Goal: Task Accomplishment & Management: Manage account settings

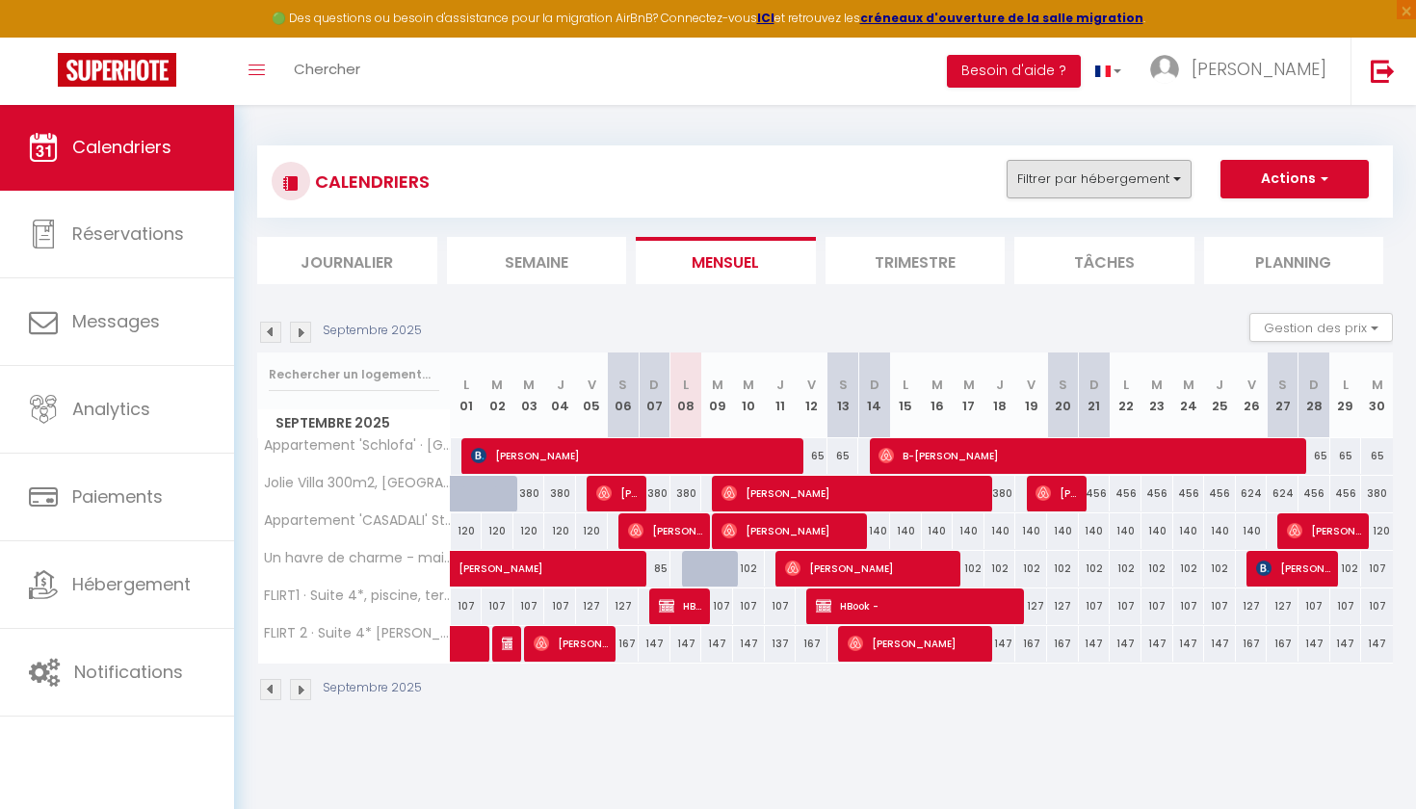
click at [1120, 174] on button "Filtrer par hébergement" at bounding box center [1099, 179] width 185 height 39
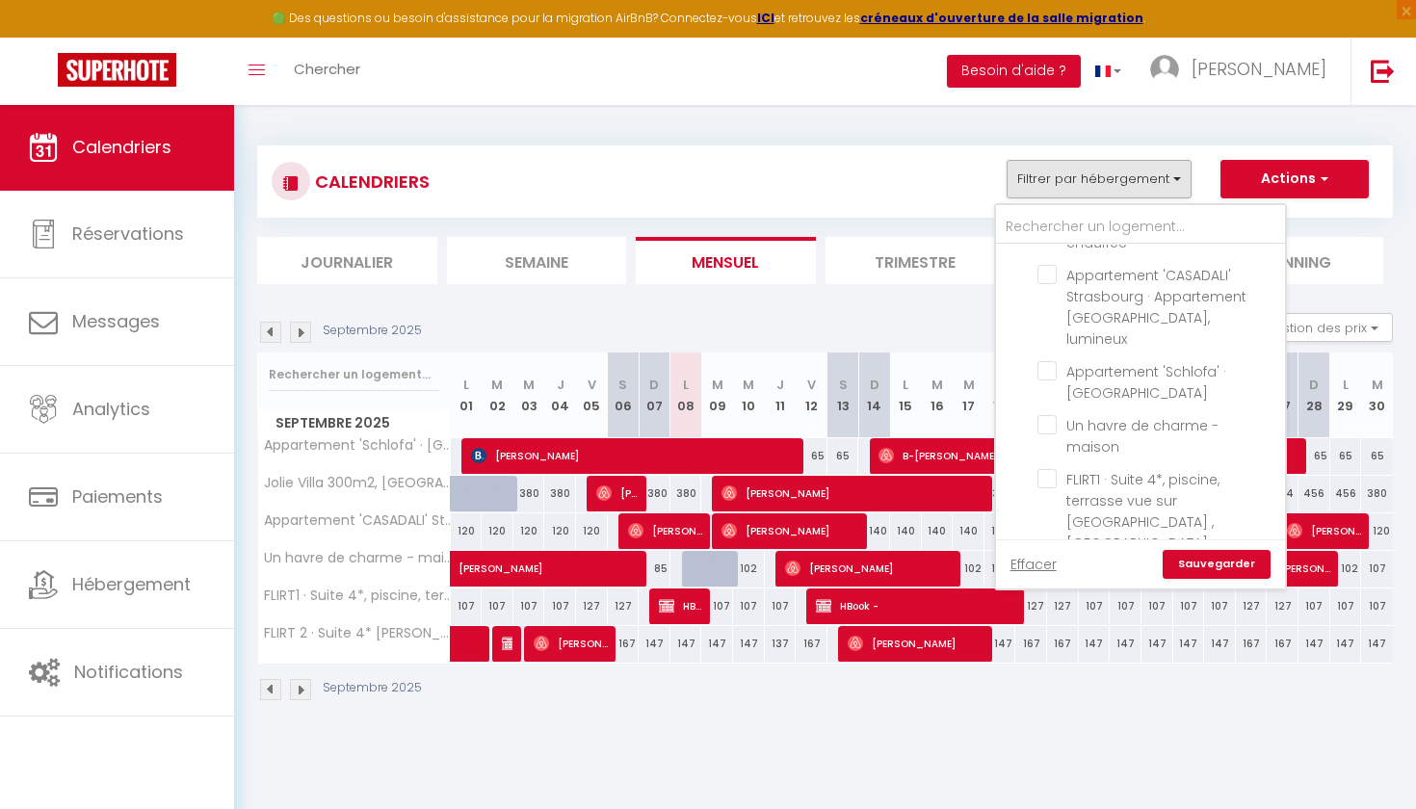
scroll to position [92, 0]
click at [1058, 567] on input "FLIRT 2 · Suite 4* [PERSON_NAME][GEOGRAPHIC_DATA] face à l'Opéra devant [GEOGRA…" at bounding box center [1158, 576] width 241 height 19
checkbox input "true"
checkbox input "false"
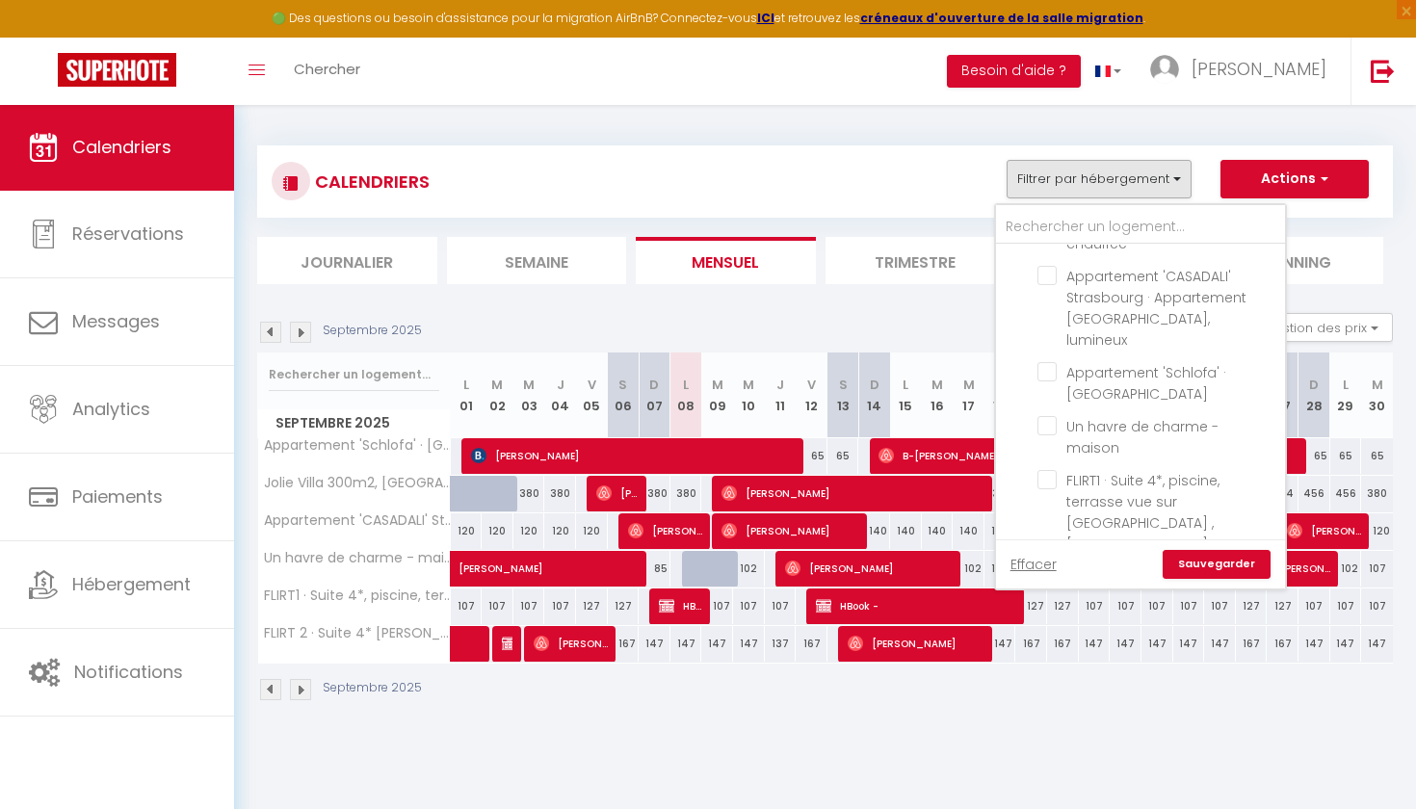
checkbox input "false"
click at [1200, 562] on link "Sauvegarder" at bounding box center [1217, 564] width 108 height 29
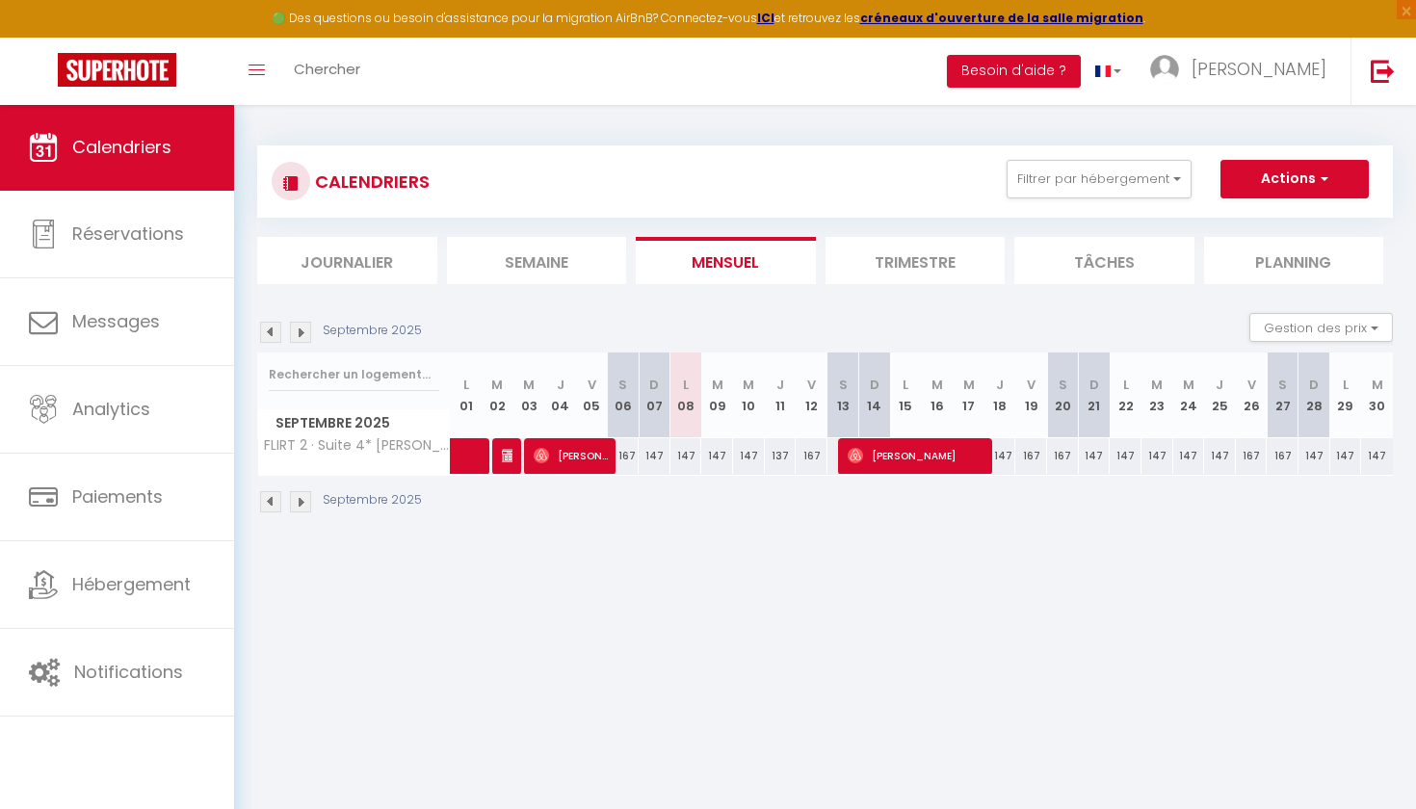
click at [688, 459] on div "147" at bounding box center [687, 456] width 32 height 36
type input "147"
type input "Lun 08 Septembre 2025"
type input "[DATE] Septembre 2025"
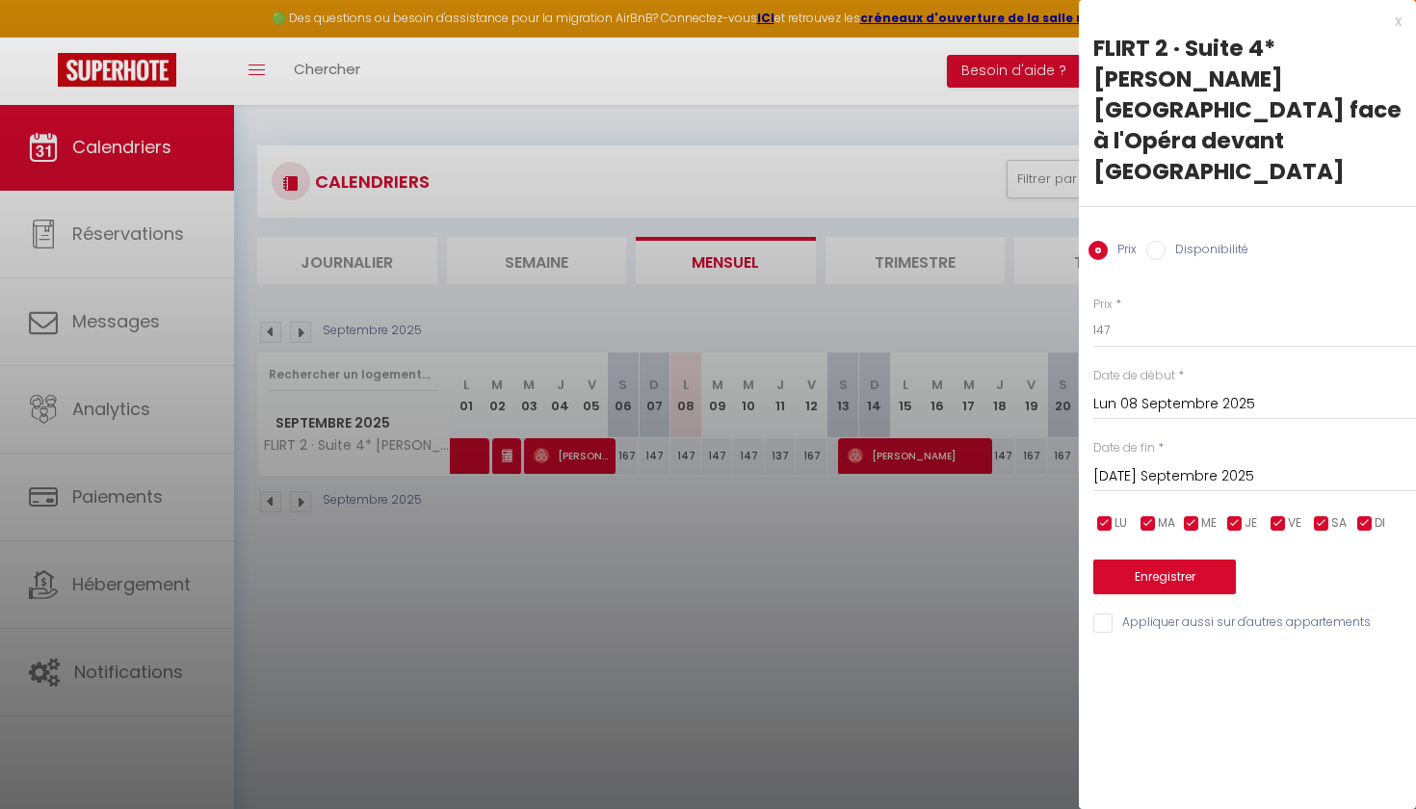
click at [1395, 23] on div "x" at bounding box center [1240, 21] width 323 height 23
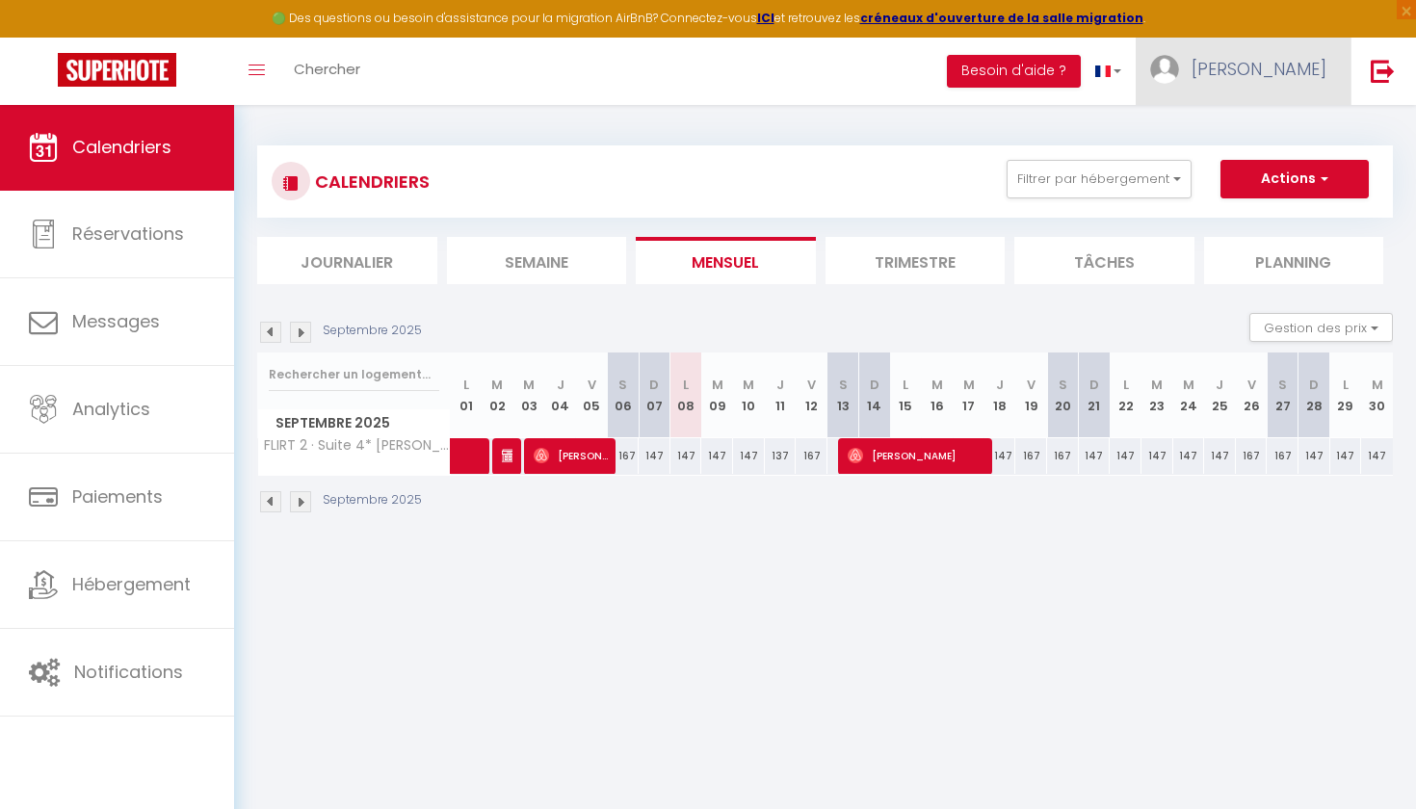
click at [1287, 66] on span "[PERSON_NAME]" at bounding box center [1259, 69] width 135 height 24
click at [1293, 167] on link "Équipe" at bounding box center [1273, 168] width 143 height 33
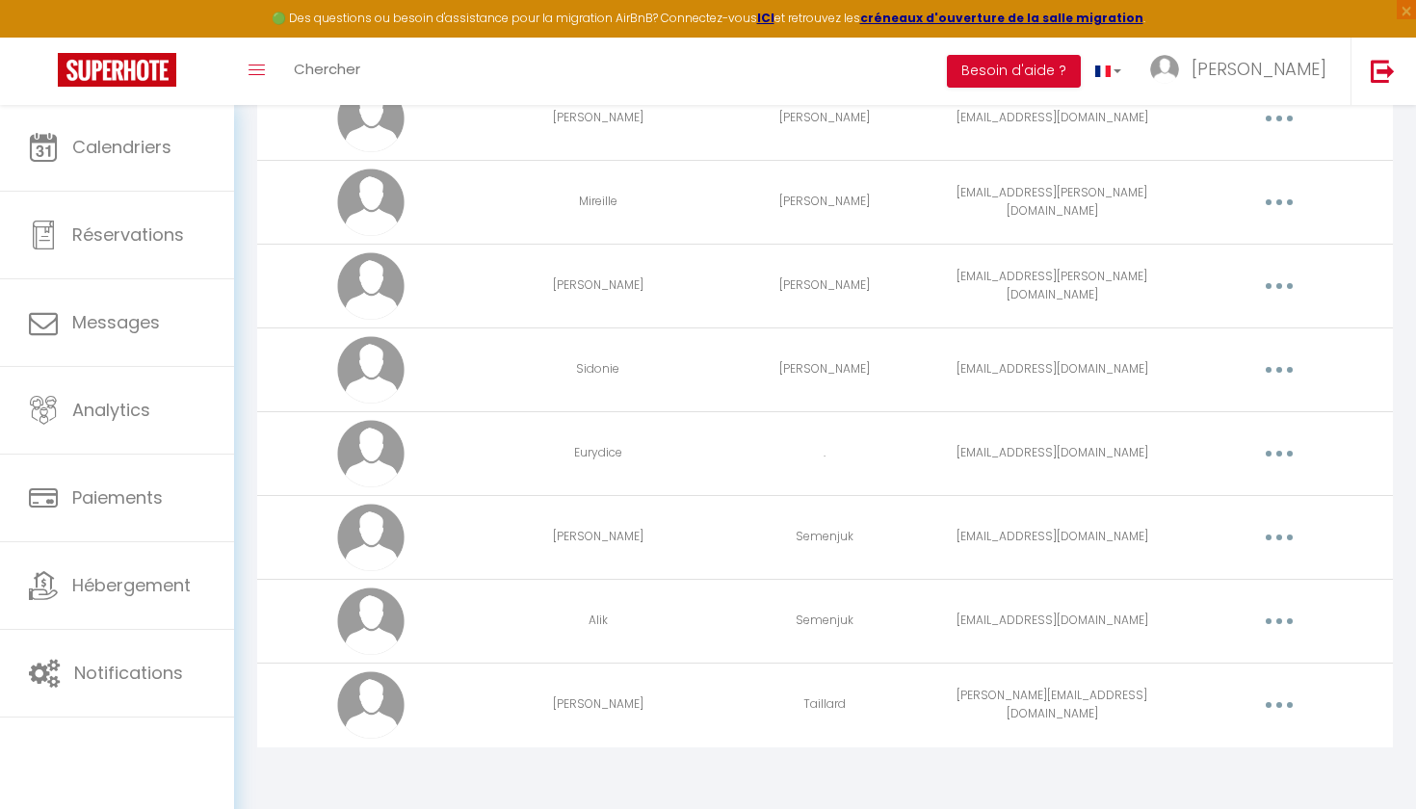
scroll to position [1178, 0]
click at [1285, 450] on button "button" at bounding box center [1279, 454] width 54 height 31
click at [1210, 492] on link "Editer" at bounding box center [1229, 499] width 143 height 33
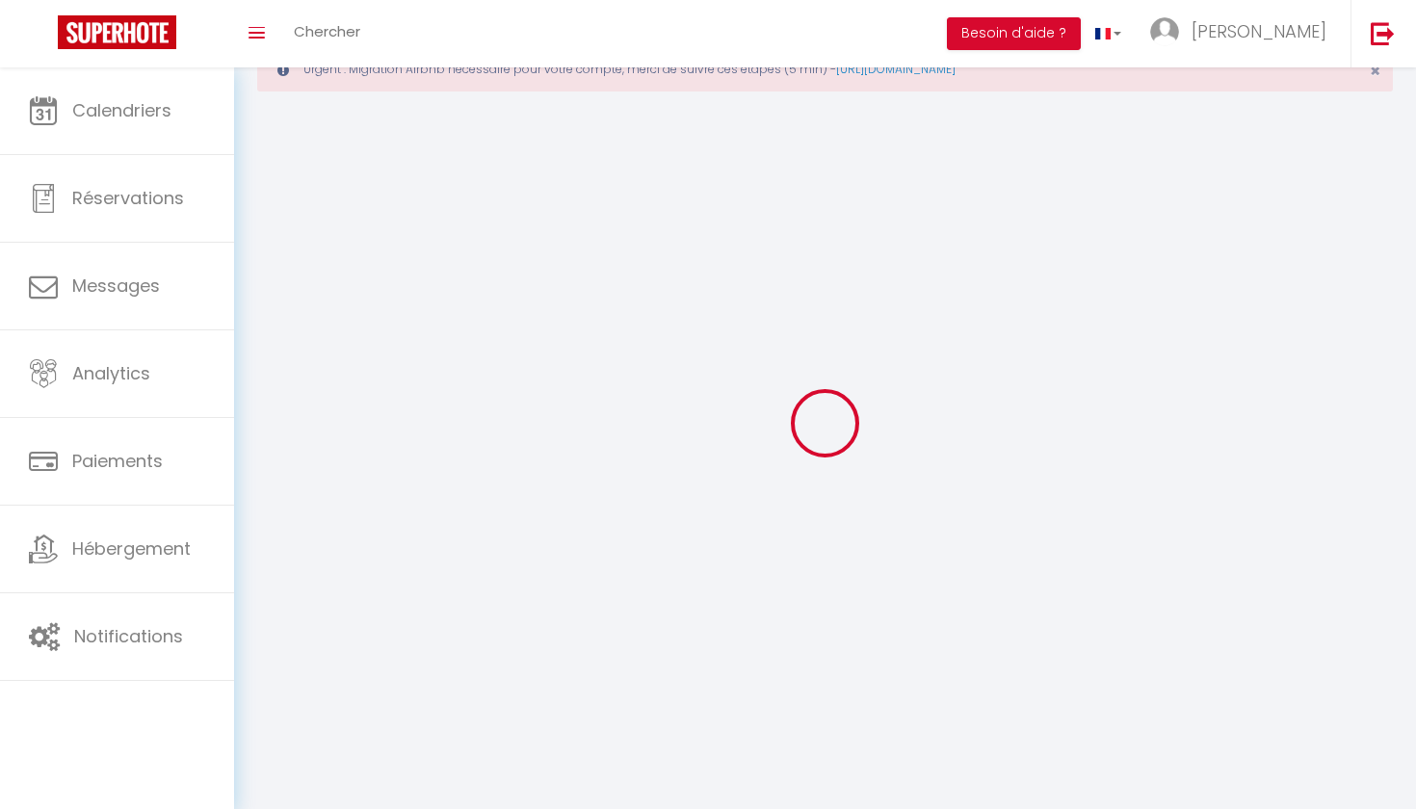
scroll to position [67, 0]
type input "Eurydice"
type input "."
type input "[EMAIL_ADDRESS][DOMAIN_NAME]"
type textarea "[URL][DOMAIN_NAME]"
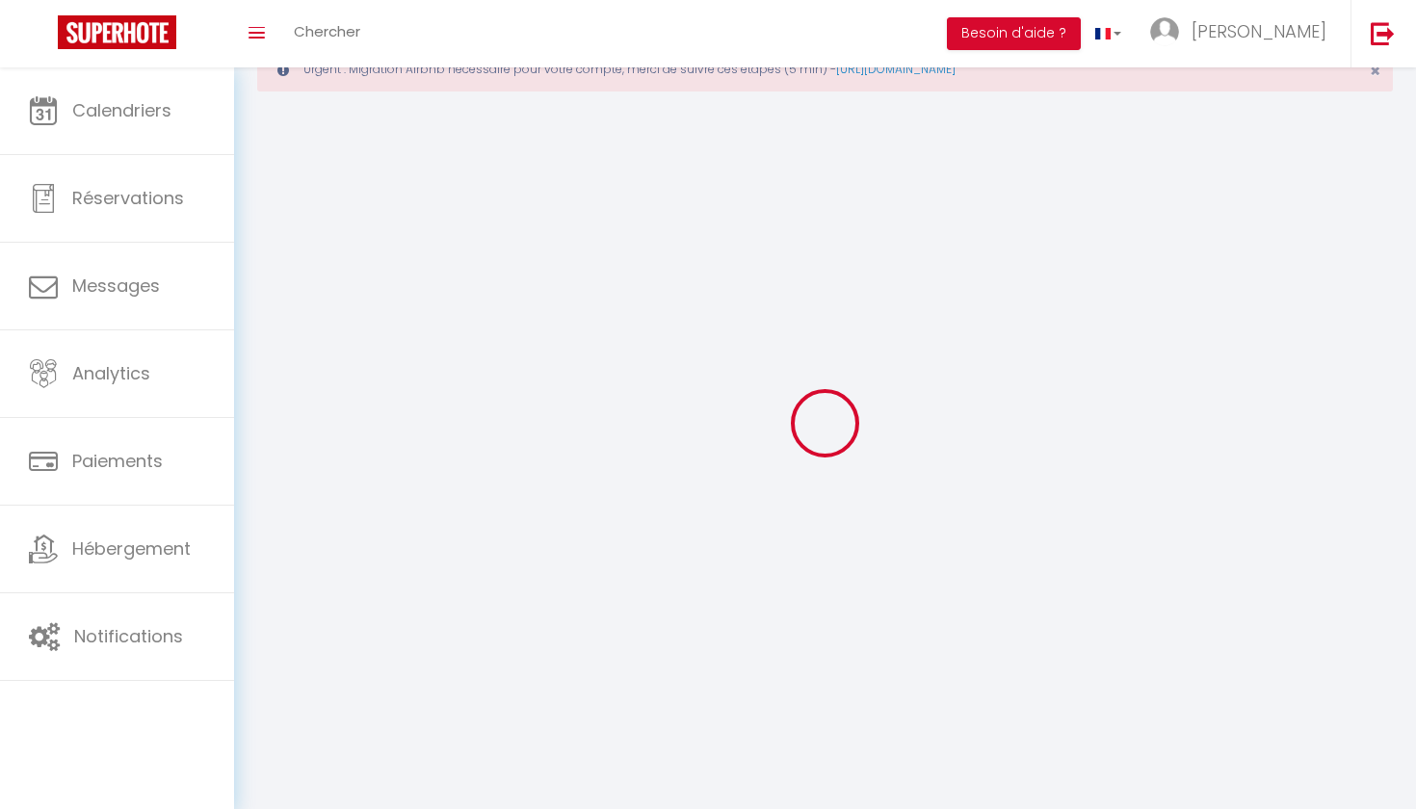
checkbox input "true"
checkbox input "false"
checkbox input "true"
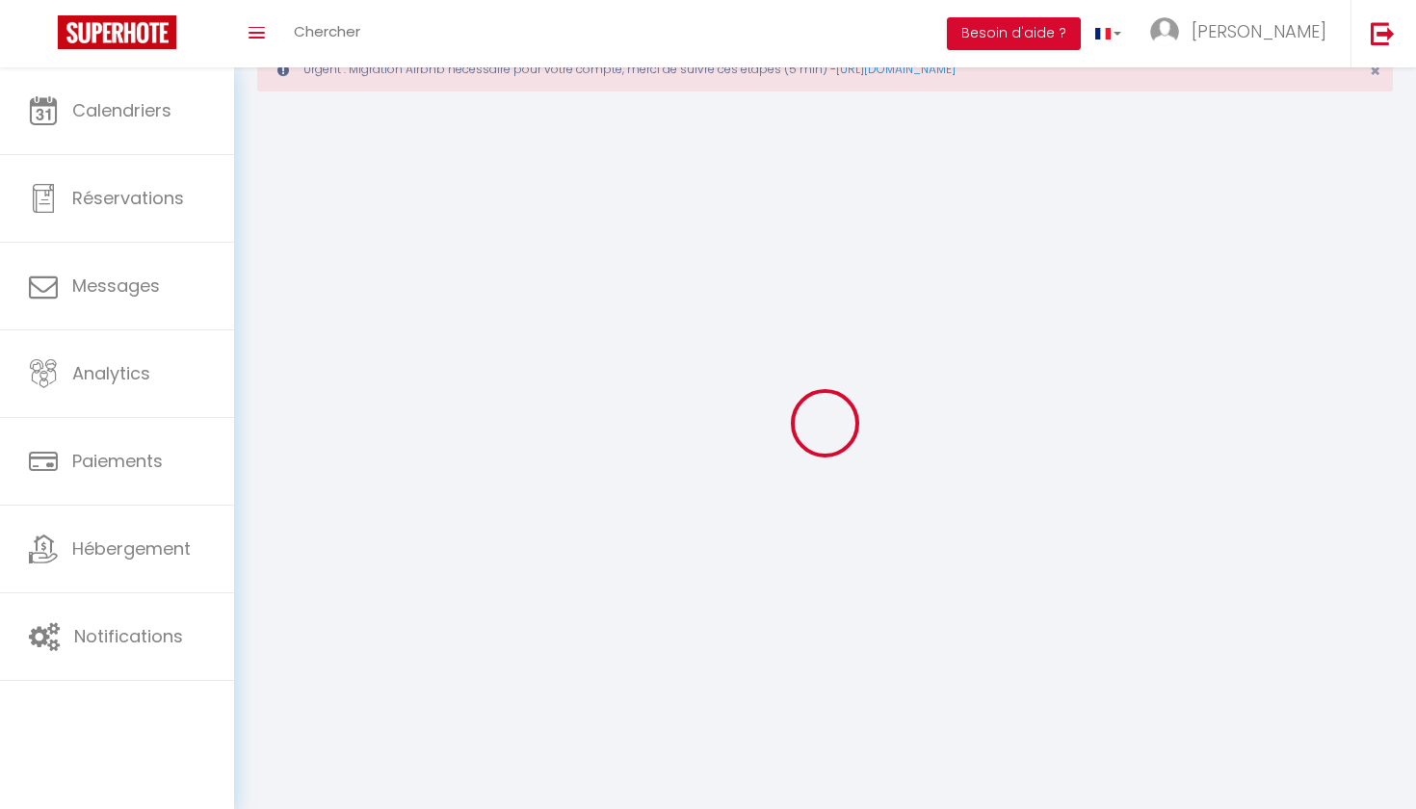
checkbox input "true"
checkbox input "false"
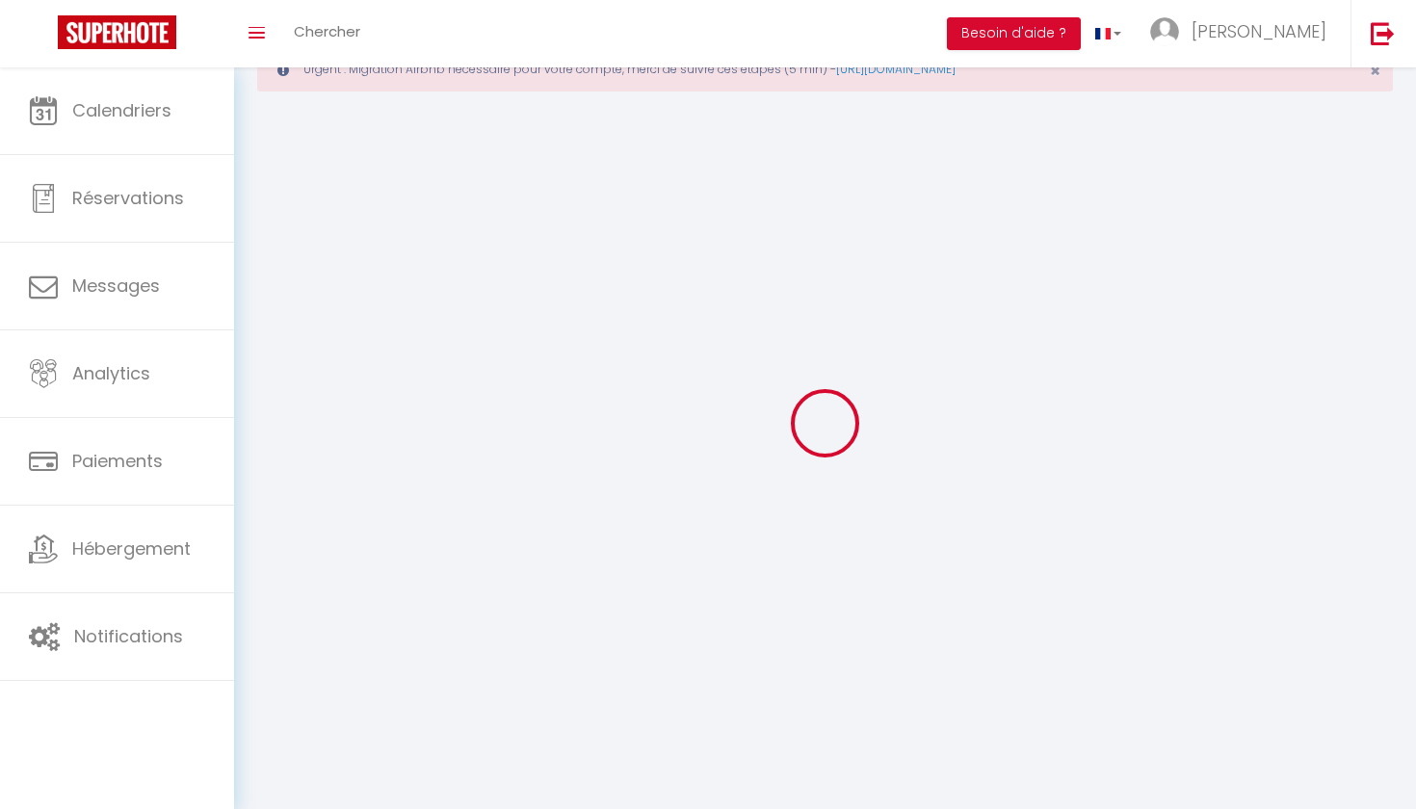
checkbox input "false"
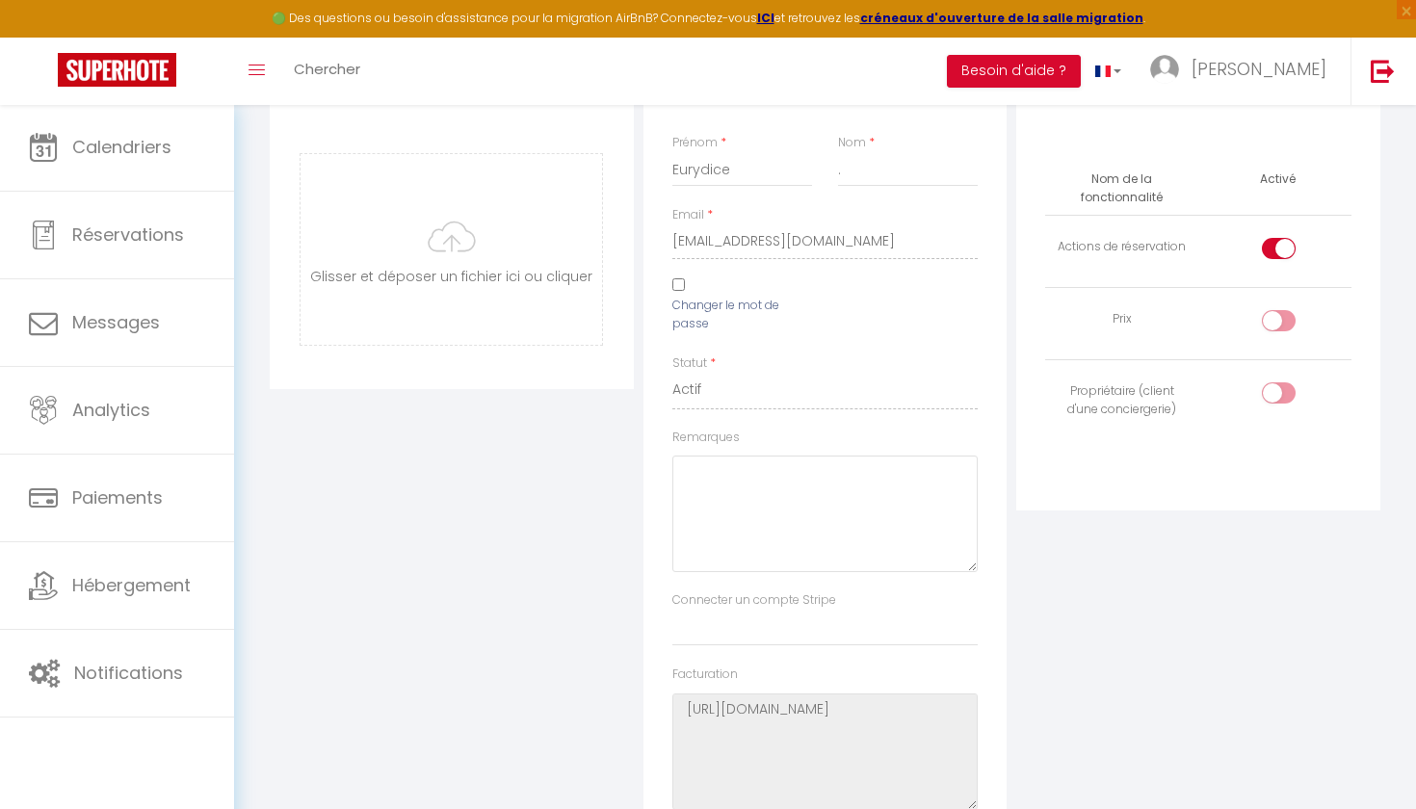
scroll to position [268, 0]
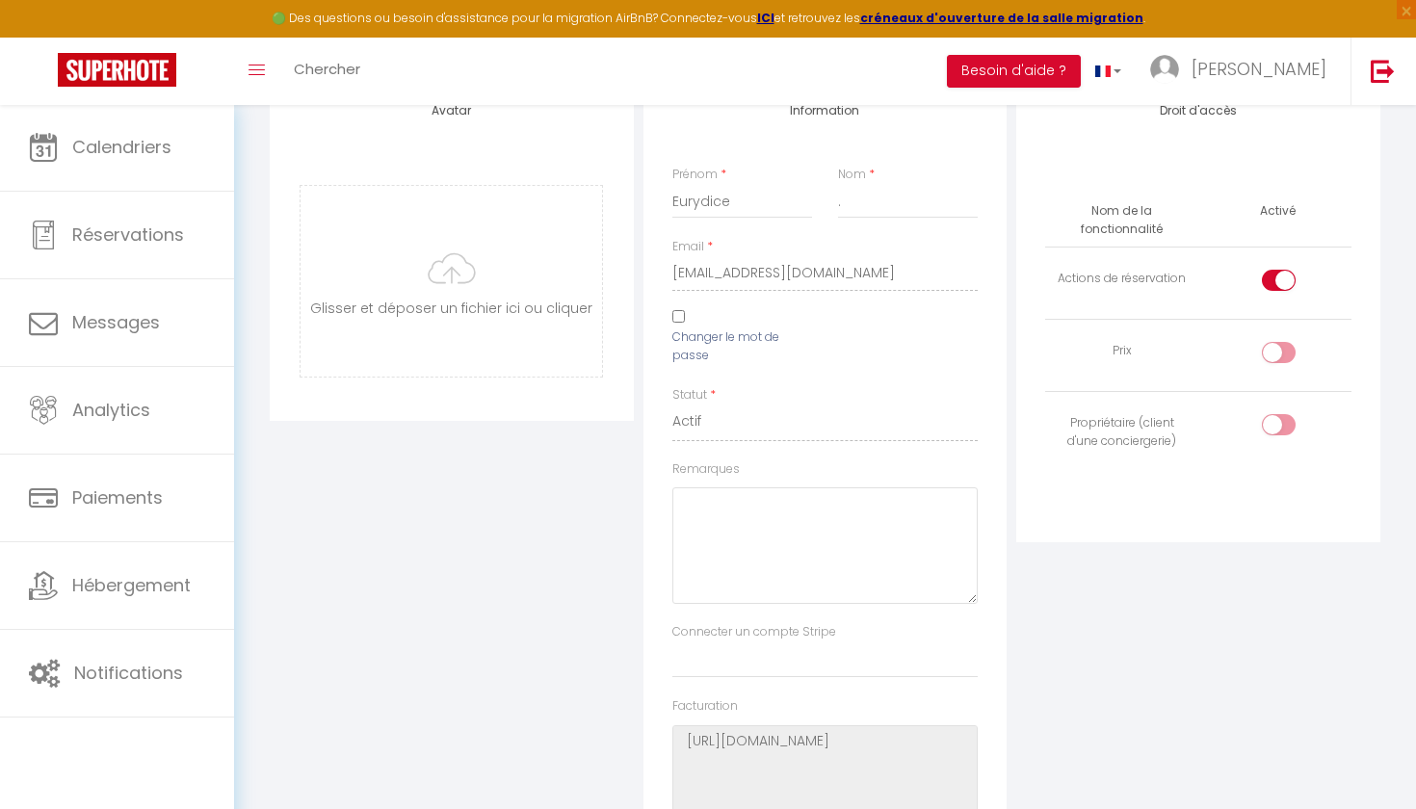
click at [1274, 349] on div at bounding box center [1279, 352] width 34 height 21
click at [1279, 349] on input "checkbox" at bounding box center [1296, 356] width 34 height 29
checkbox input "true"
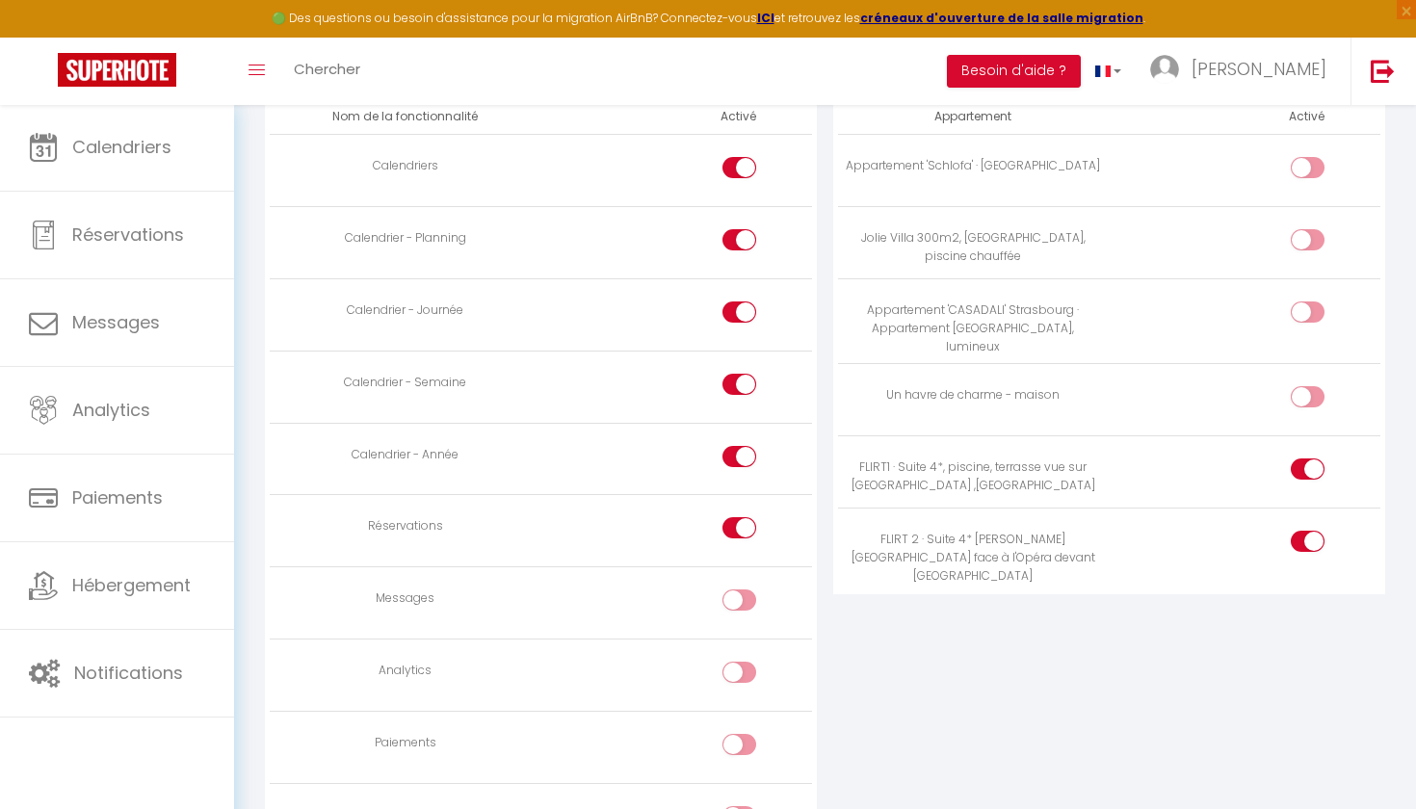
scroll to position [1212, 0]
click at [738, 589] on div at bounding box center [740, 599] width 34 height 21
click at [740, 589] on input "checkbox" at bounding box center [757, 603] width 34 height 29
checkbox input "true"
click at [733, 661] on div at bounding box center [740, 671] width 34 height 21
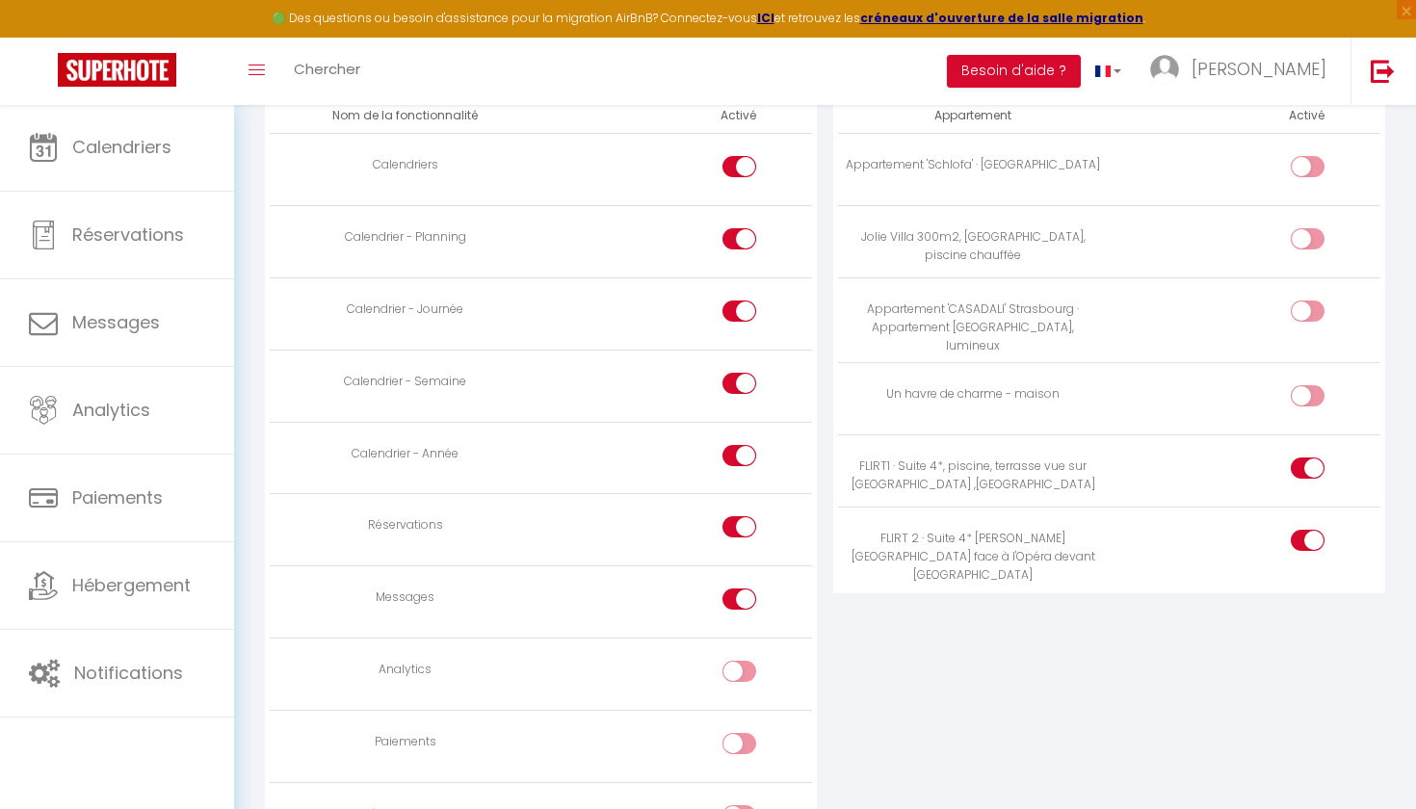
click at [740, 661] on input "checkbox" at bounding box center [757, 675] width 34 height 29
checkbox input "true"
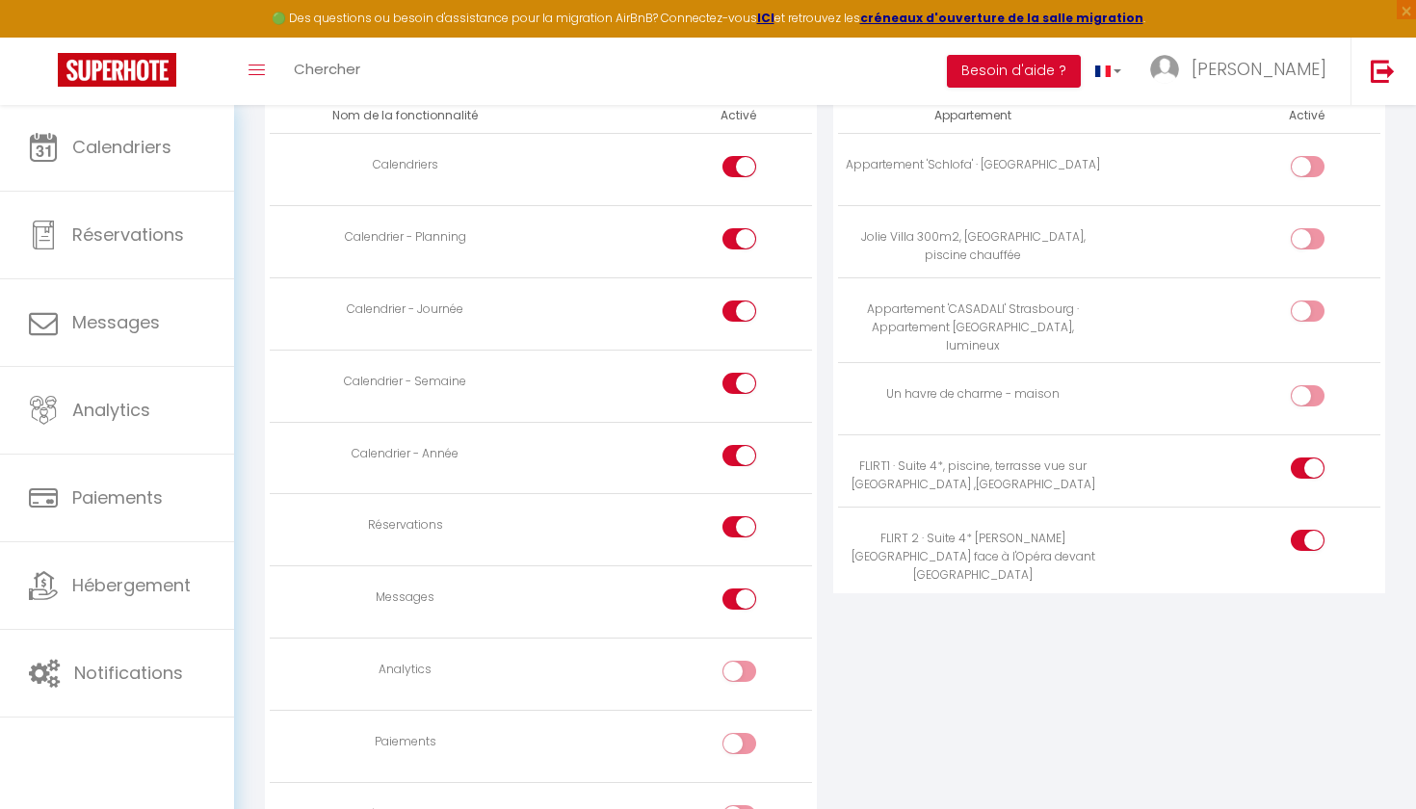
checkbox input "true"
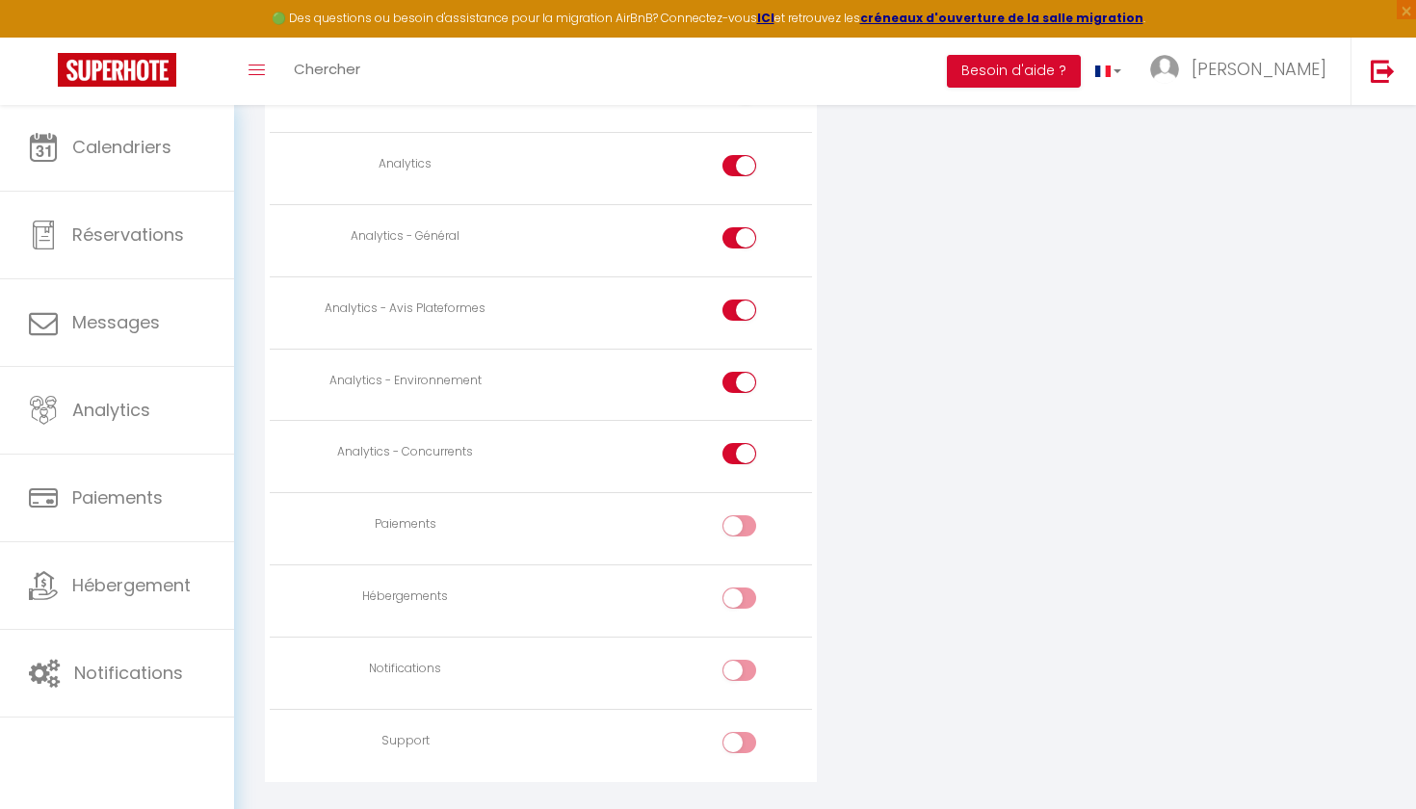
scroll to position [1747, 0]
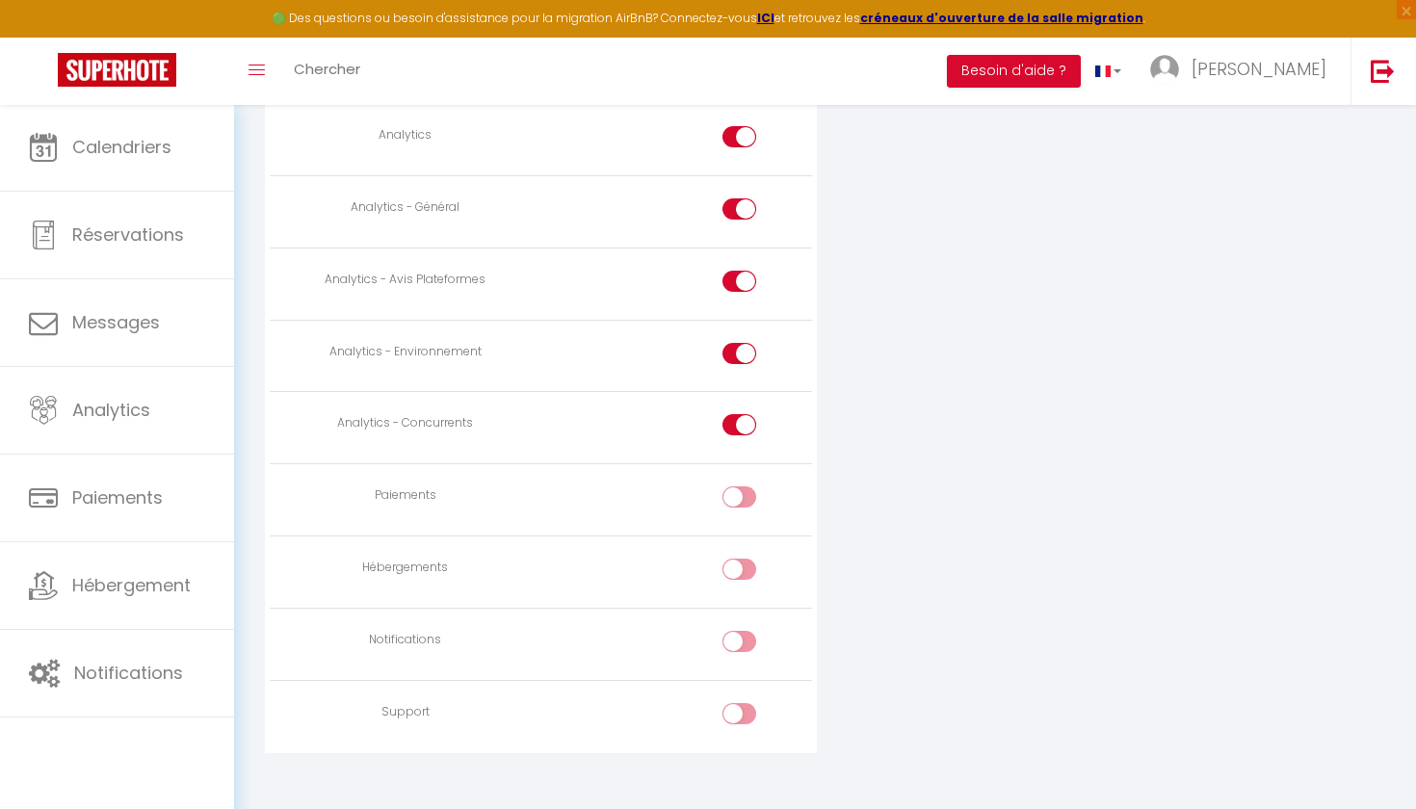
click at [735, 487] on div at bounding box center [740, 497] width 34 height 21
click at [740, 487] on input "checkbox" at bounding box center [757, 501] width 34 height 29
checkbox input "true"
click at [737, 559] on div at bounding box center [740, 569] width 34 height 21
click at [740, 559] on input "checkbox" at bounding box center [757, 573] width 34 height 29
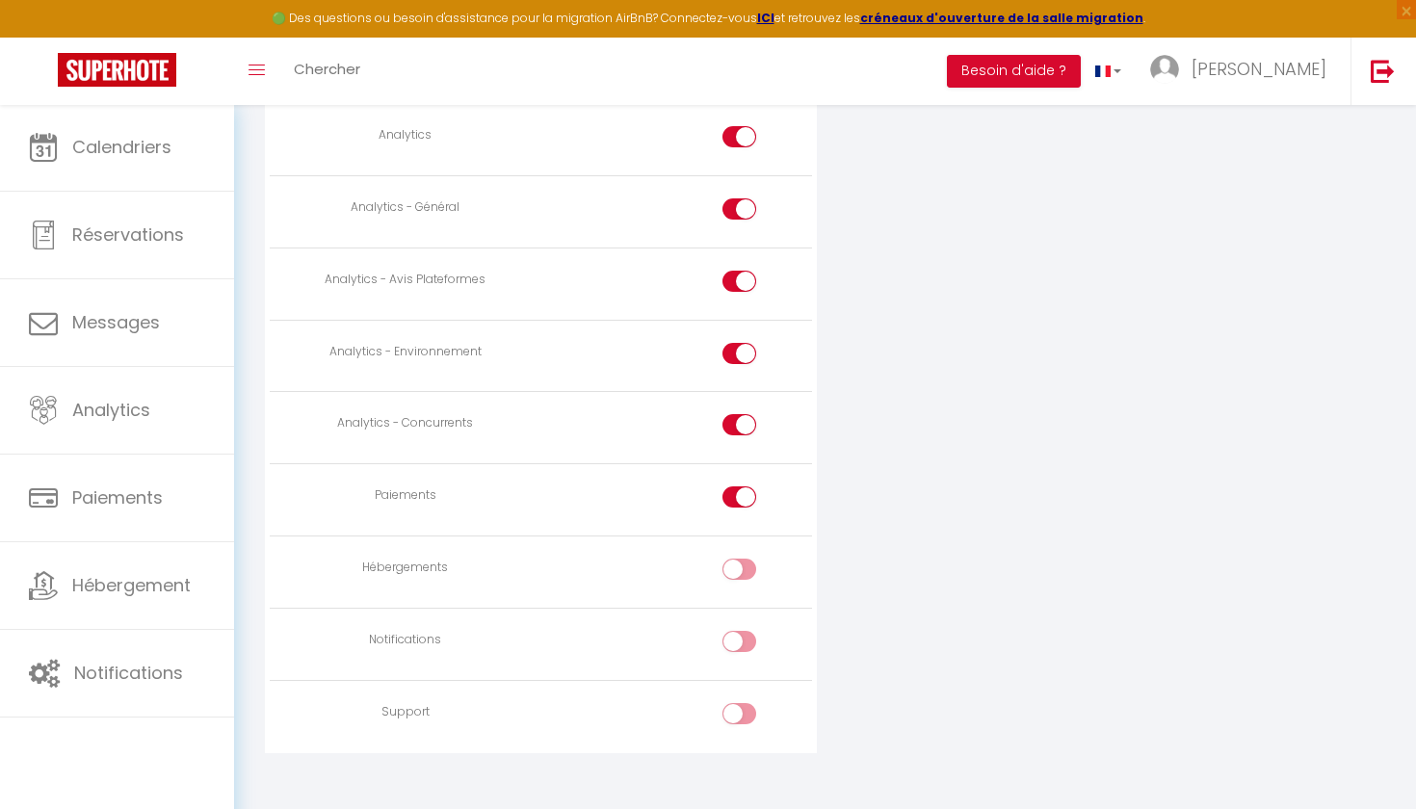
checkbox input "true"
click at [738, 631] on div at bounding box center [740, 641] width 34 height 21
click at [740, 631] on input "checkbox" at bounding box center [757, 645] width 34 height 29
checkbox input "true"
click at [731, 703] on div at bounding box center [740, 713] width 34 height 21
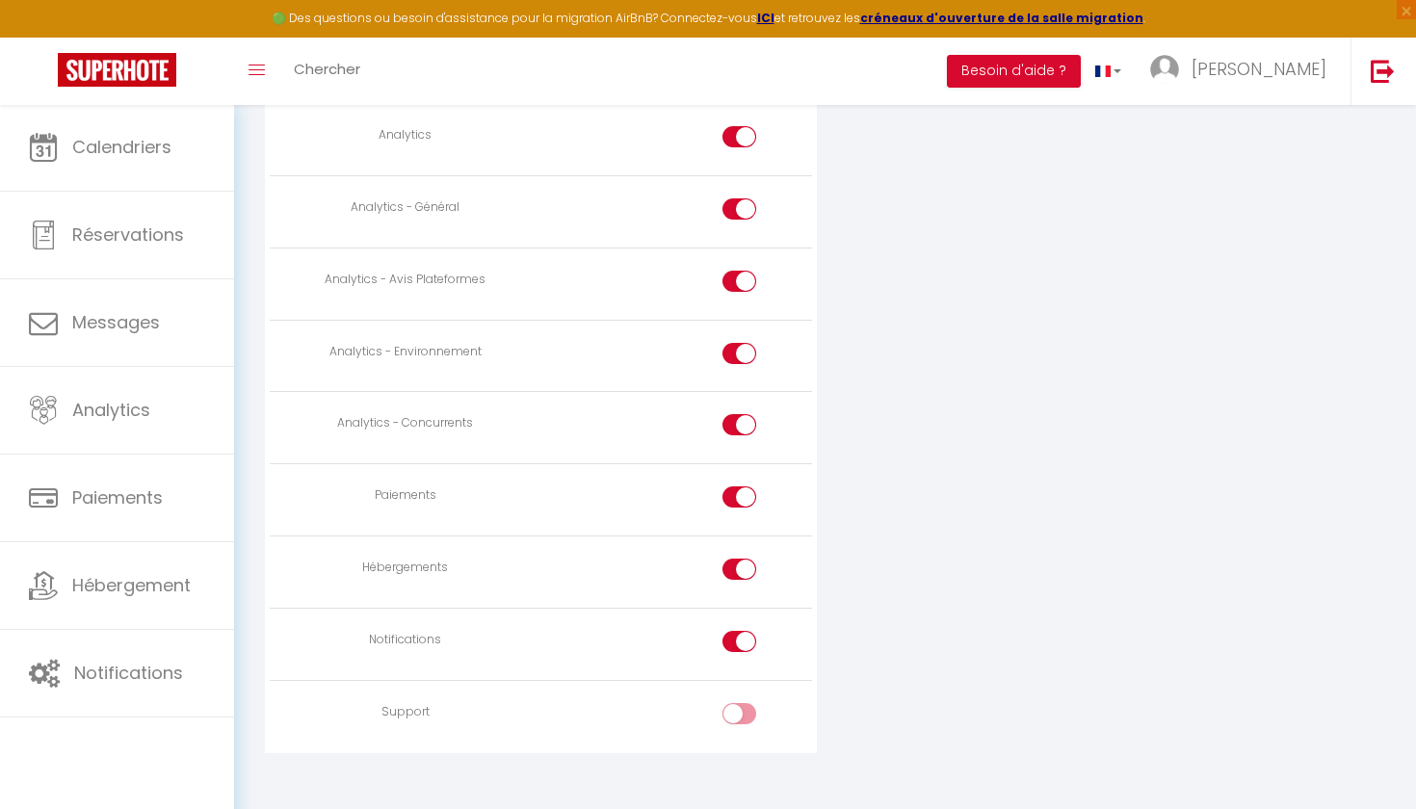
click at [740, 703] on input "checkbox" at bounding box center [757, 717] width 34 height 29
checkbox input "true"
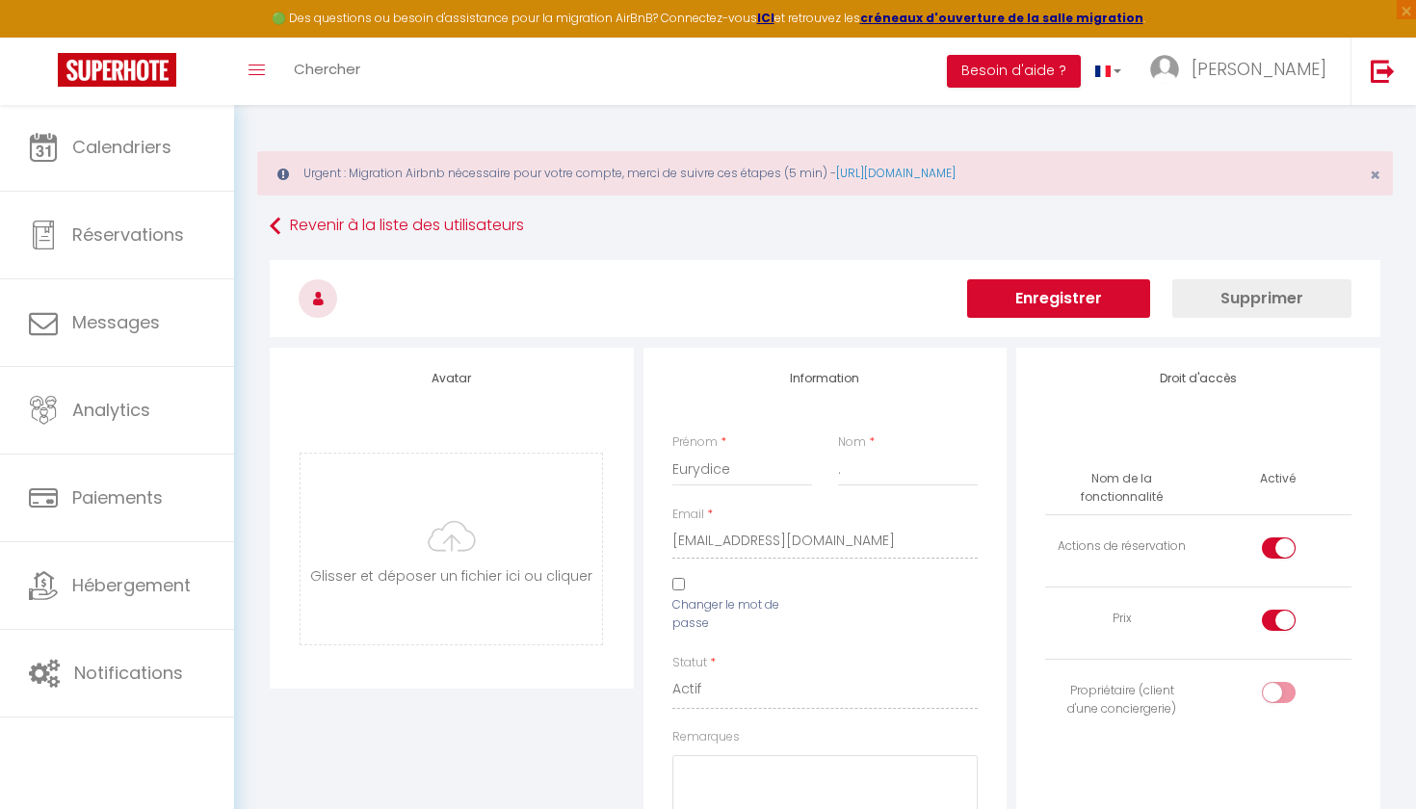
scroll to position [0, 0]
click at [1068, 297] on button "Enregistrer" at bounding box center [1058, 298] width 183 height 39
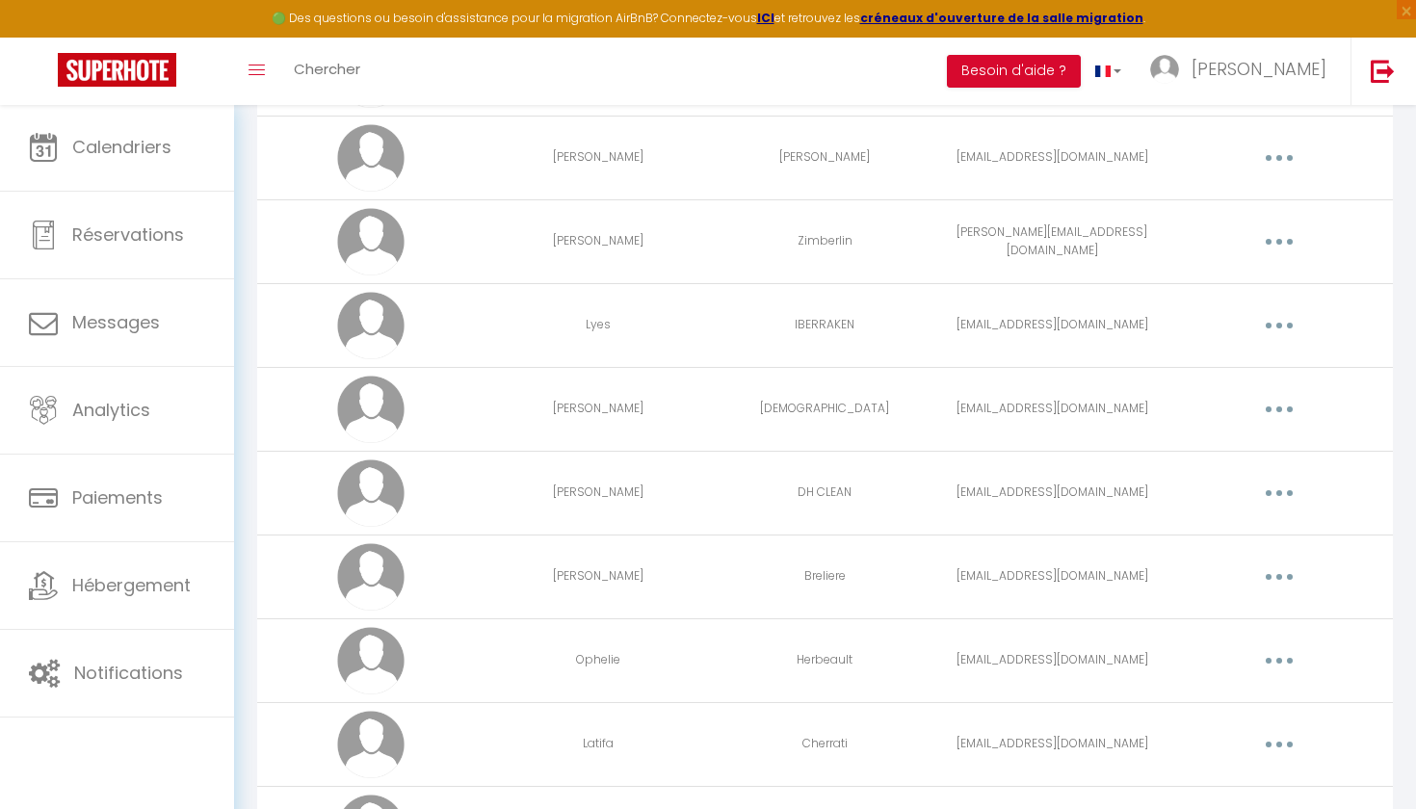
scroll to position [538, 0]
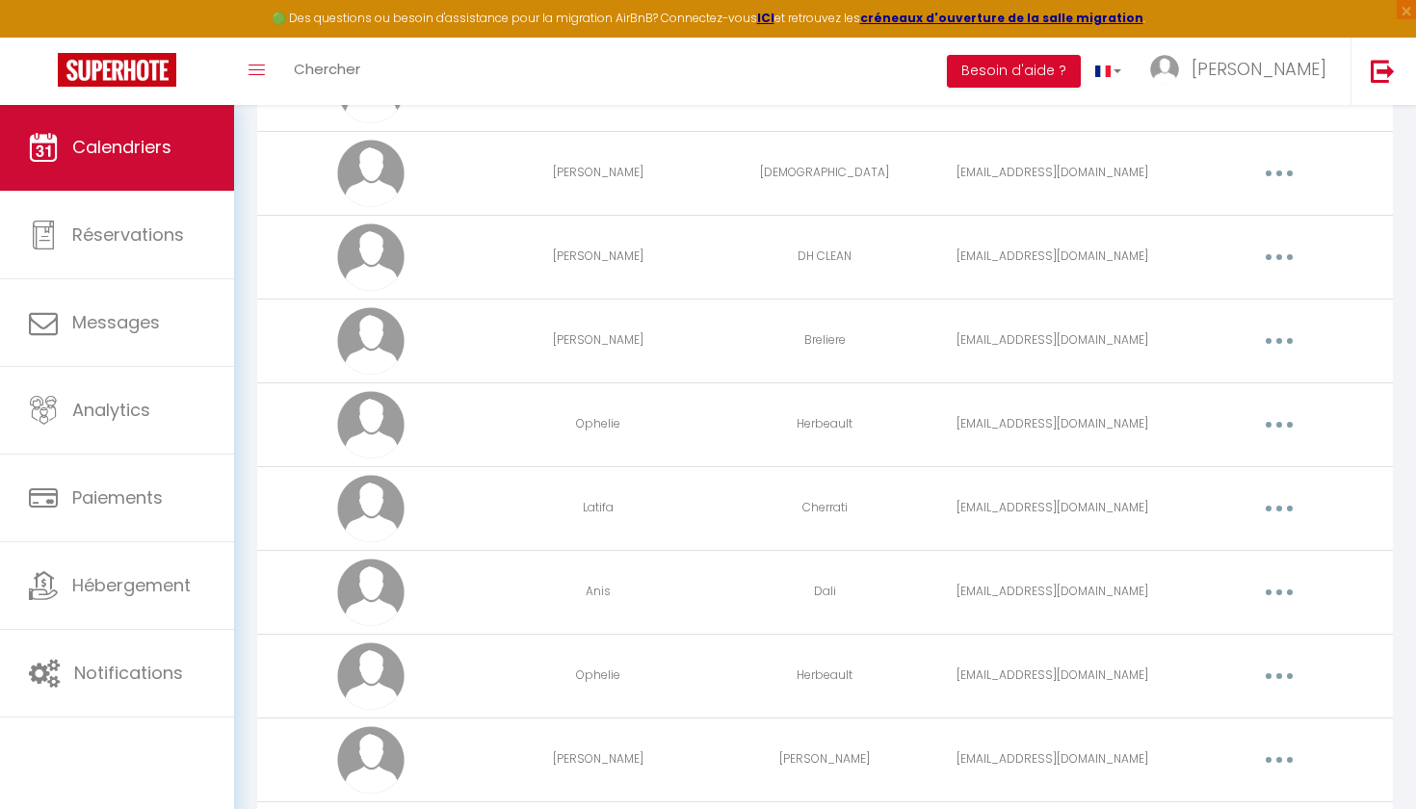
click at [100, 173] on link "Calendriers" at bounding box center [117, 147] width 234 height 87
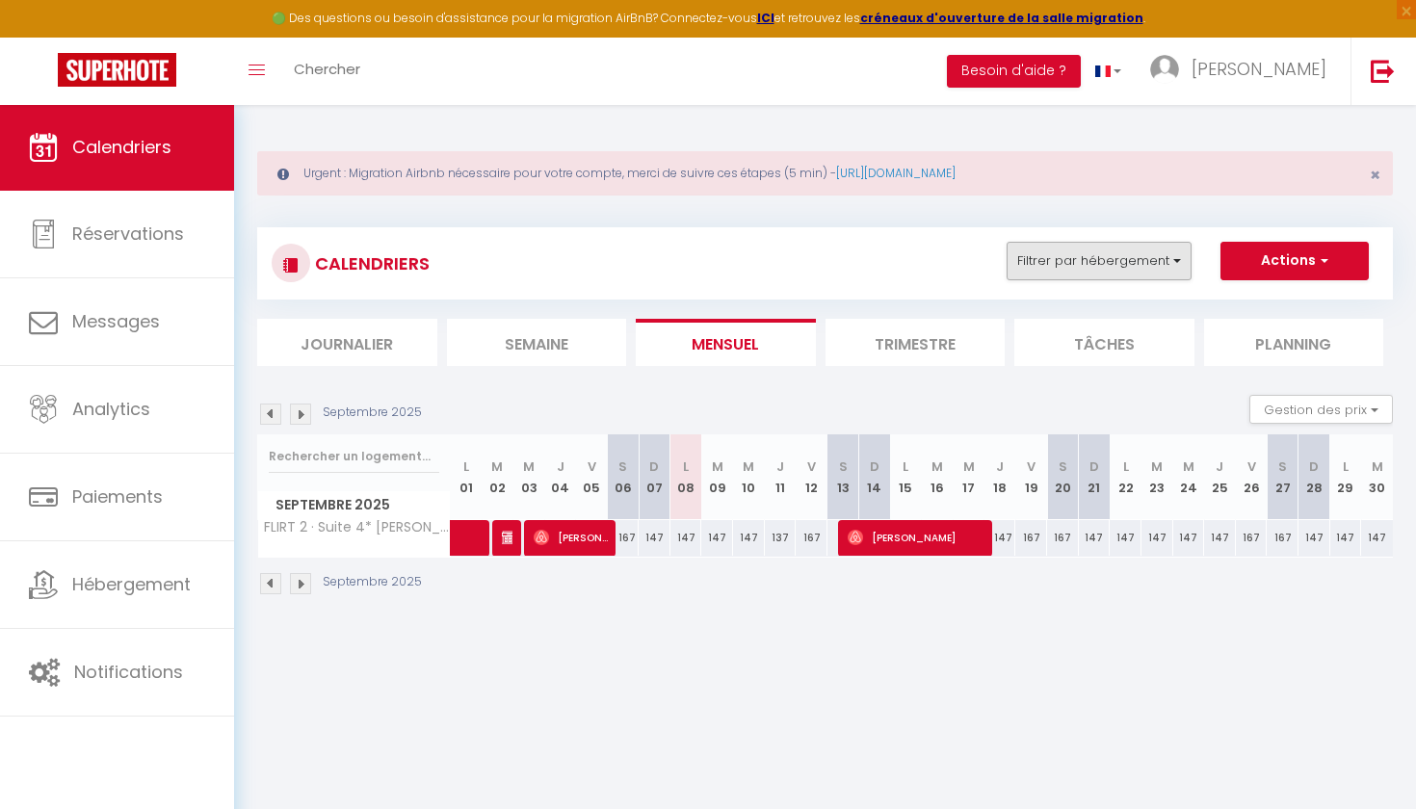
click at [1151, 268] on button "Filtrer par hébergement" at bounding box center [1099, 261] width 185 height 39
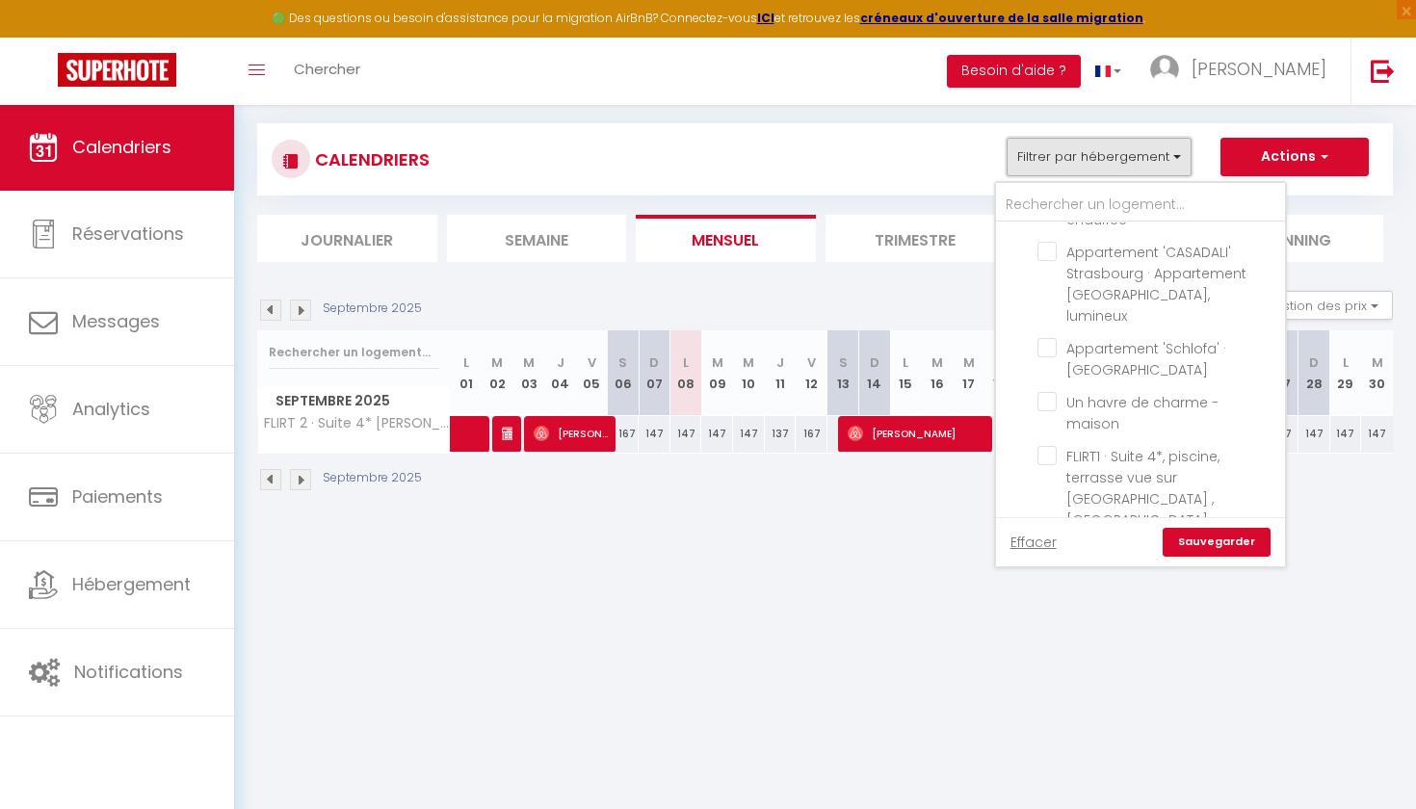
scroll to position [92, 0]
click at [1040, 448] on input "FLIRT1 · Suite 4*, piscine, terrasse vue sur [GEOGRAPHIC_DATA] ,[GEOGRAPHIC_DAT…" at bounding box center [1158, 457] width 241 height 19
checkbox input "true"
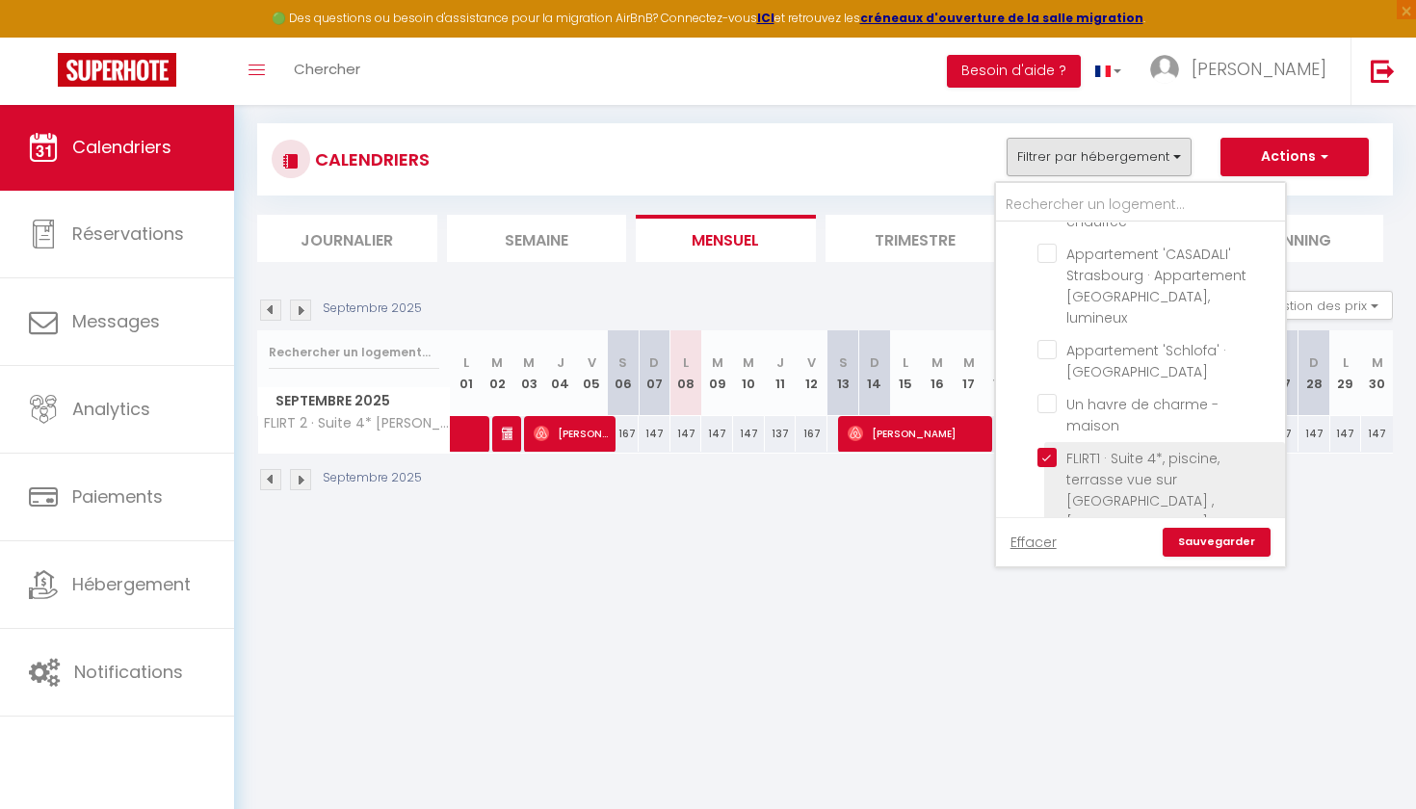
checkbox input "false"
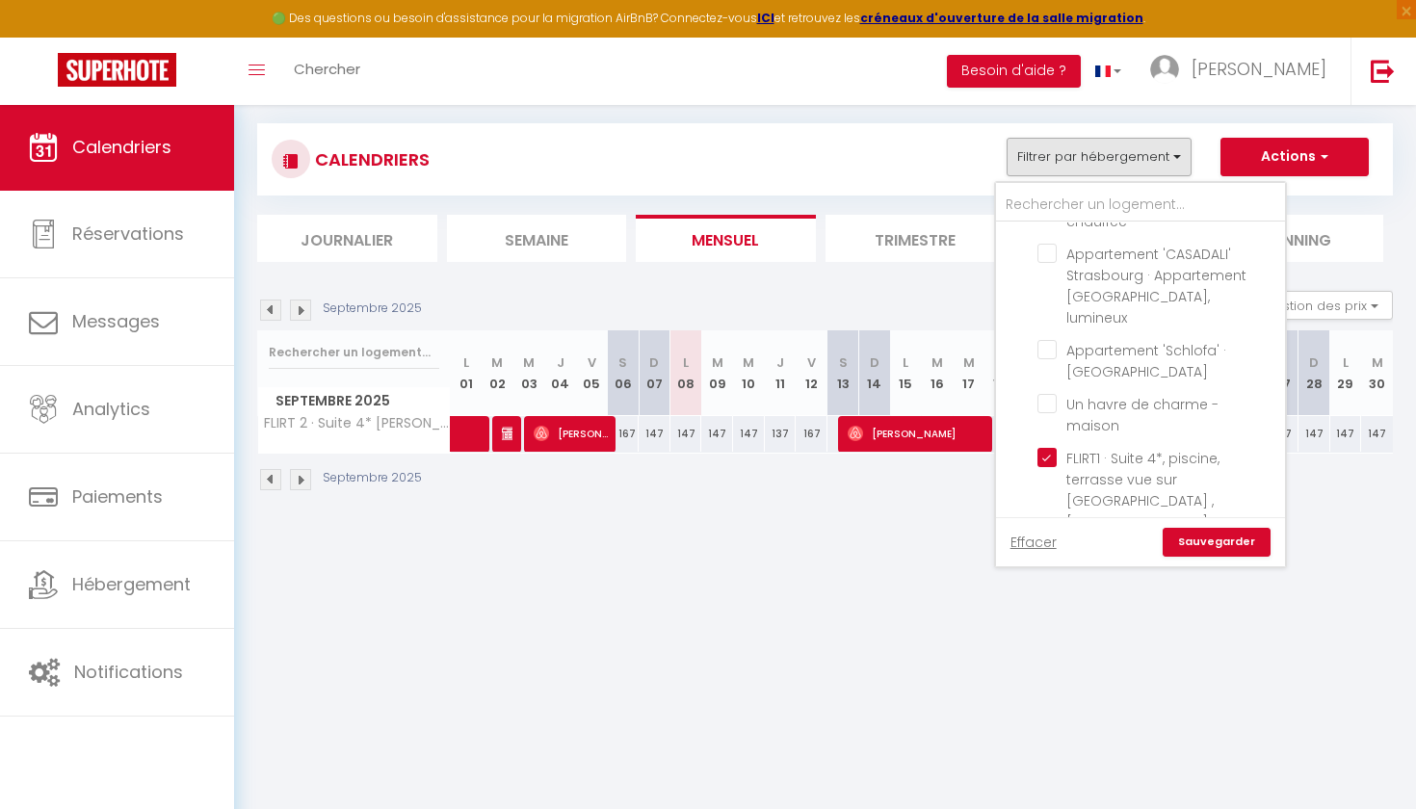
click at [1189, 544] on link "Sauvegarder" at bounding box center [1217, 542] width 108 height 29
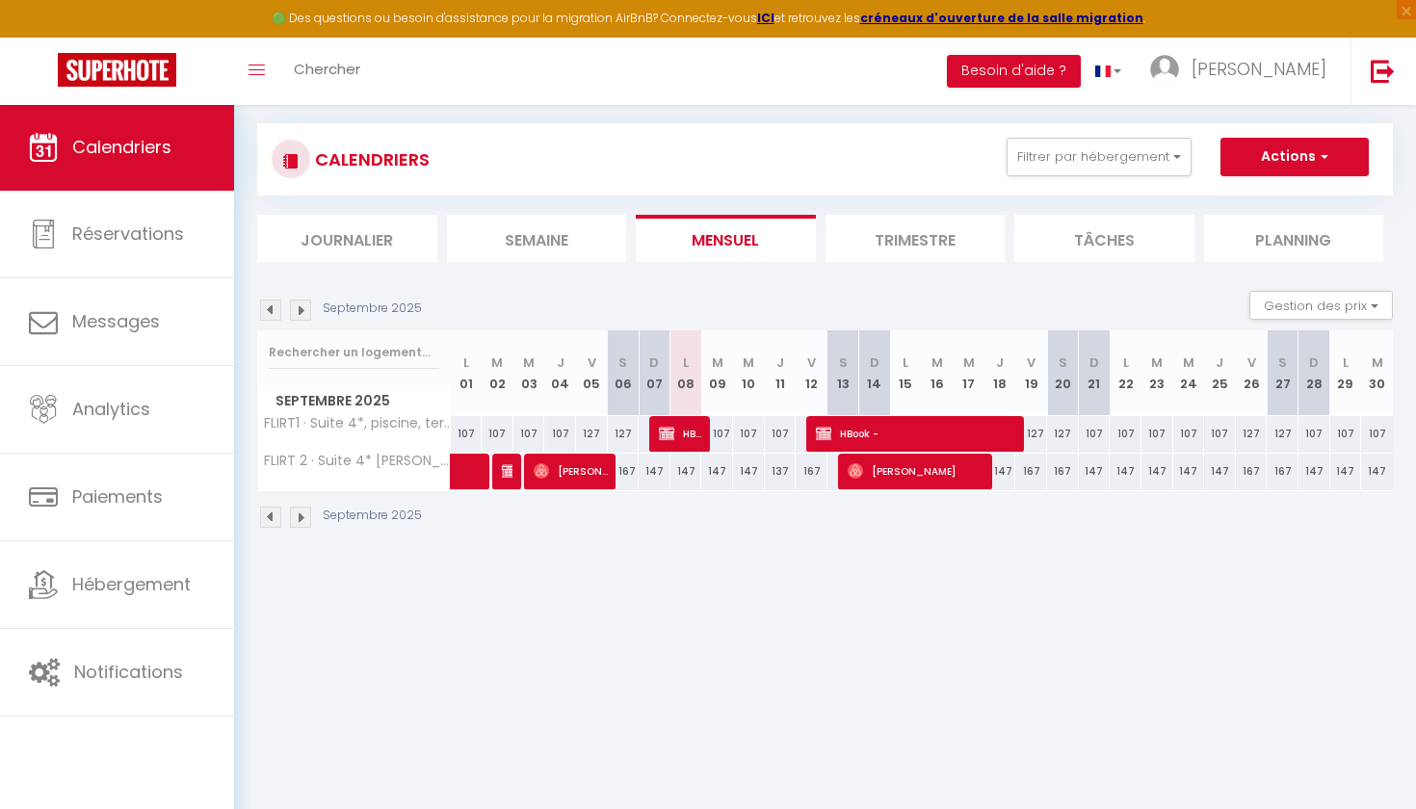
click at [302, 310] on img at bounding box center [300, 310] width 21 height 21
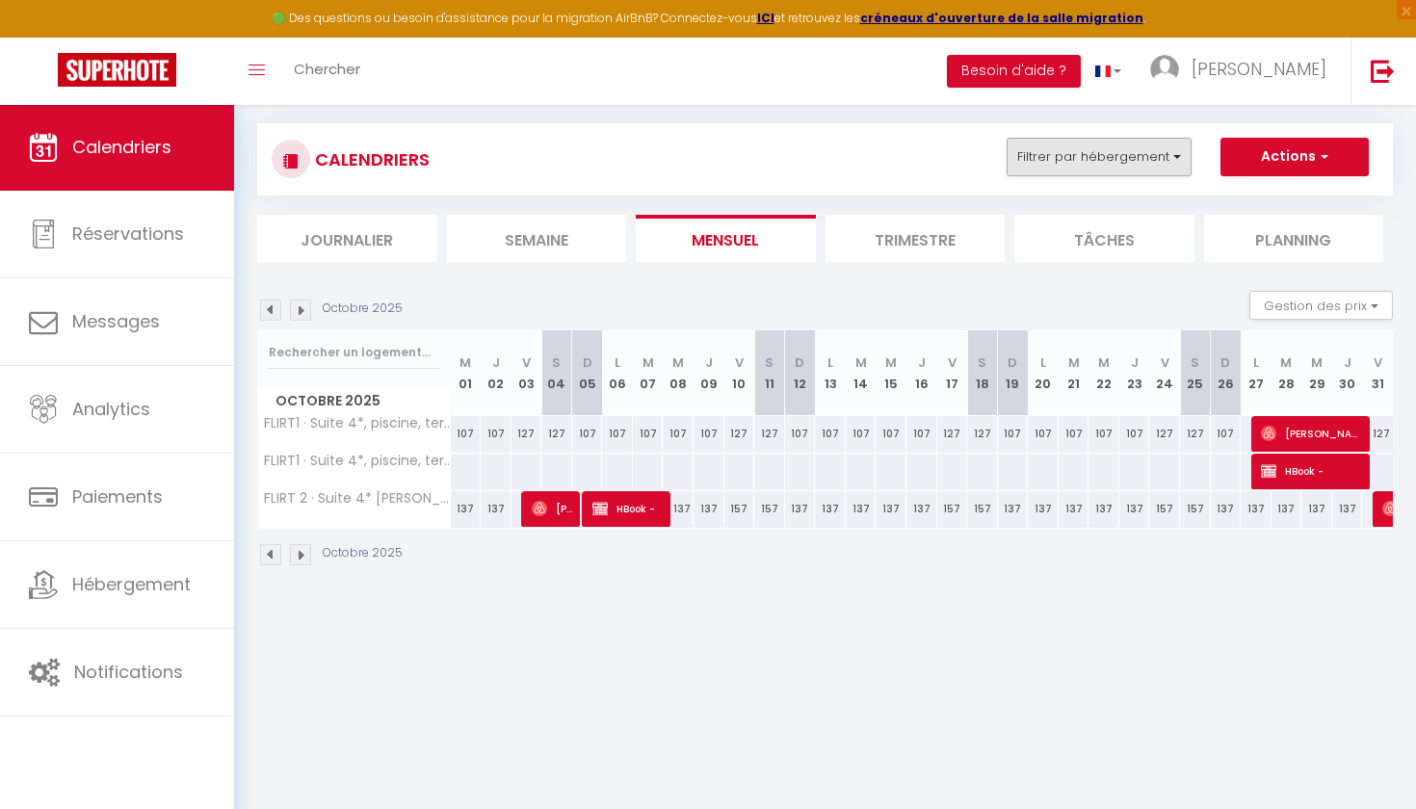
click at [1029, 142] on button "Filtrer par hébergement" at bounding box center [1099, 157] width 185 height 39
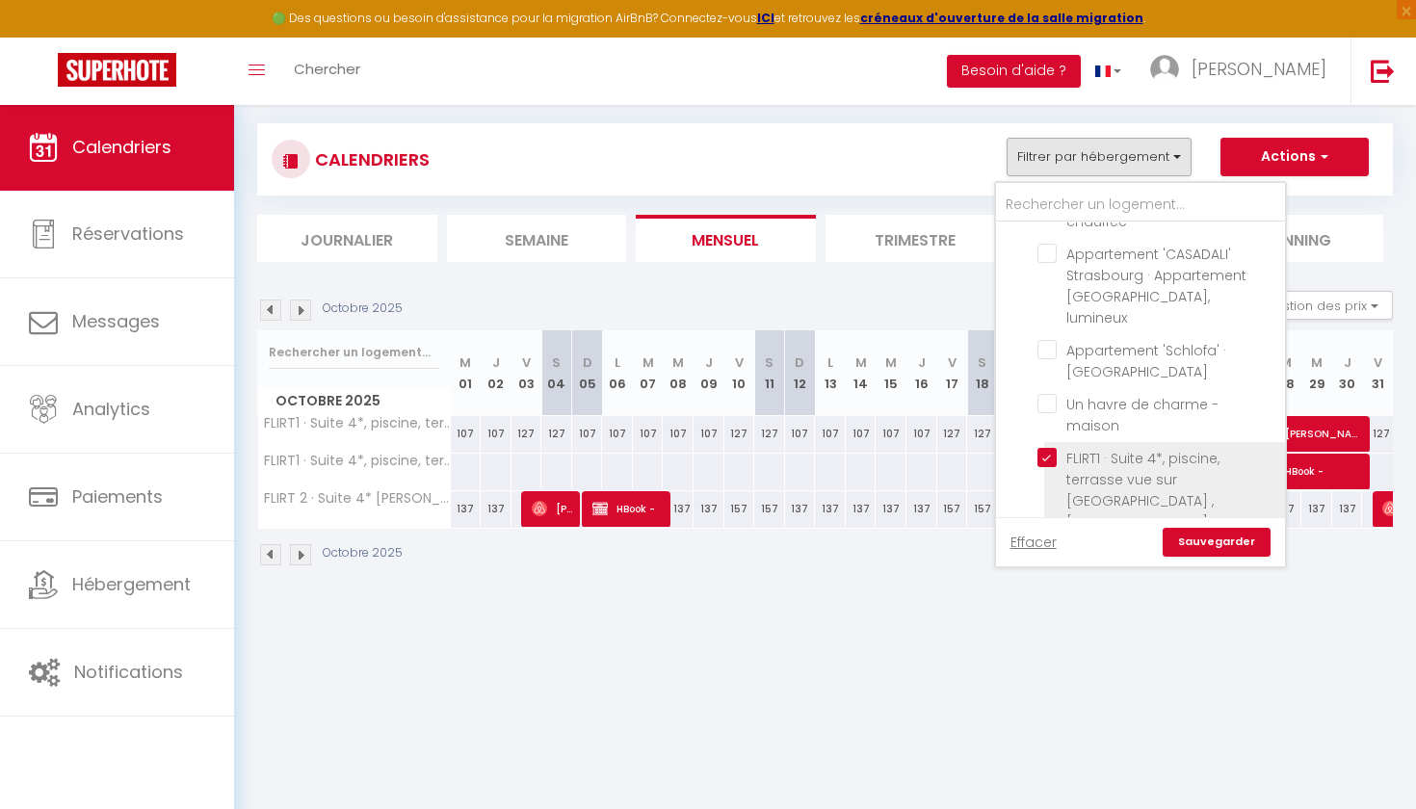
click at [1051, 448] on input "FLIRT1 · Suite 4*, piscine, terrasse vue sur [GEOGRAPHIC_DATA] ,[GEOGRAPHIC_DAT…" at bounding box center [1158, 457] width 241 height 19
checkbox input "false"
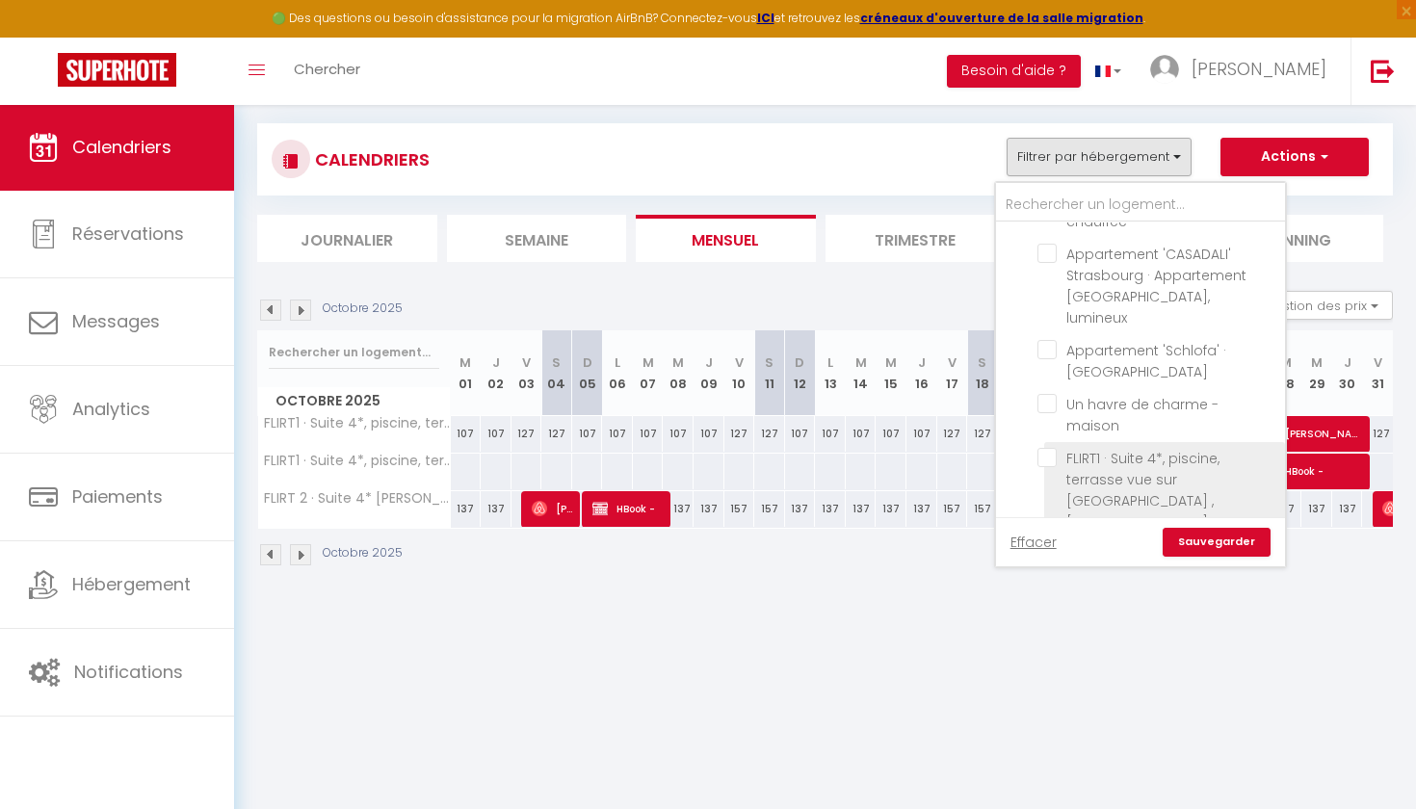
checkbox input "false"
click at [1221, 554] on link "Sauvegarder" at bounding box center [1217, 542] width 108 height 29
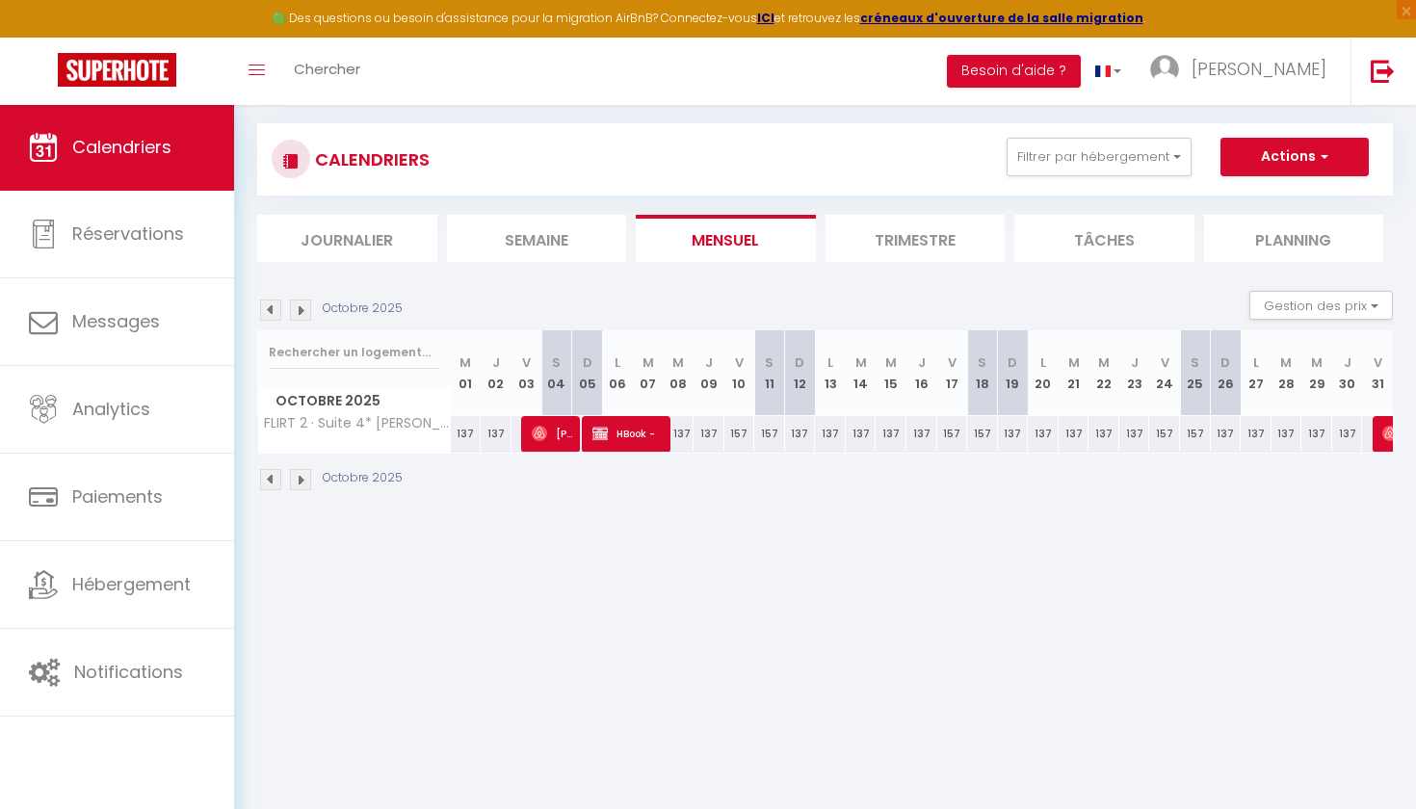
click at [596, 229] on li "Semaine" at bounding box center [537, 238] width 180 height 47
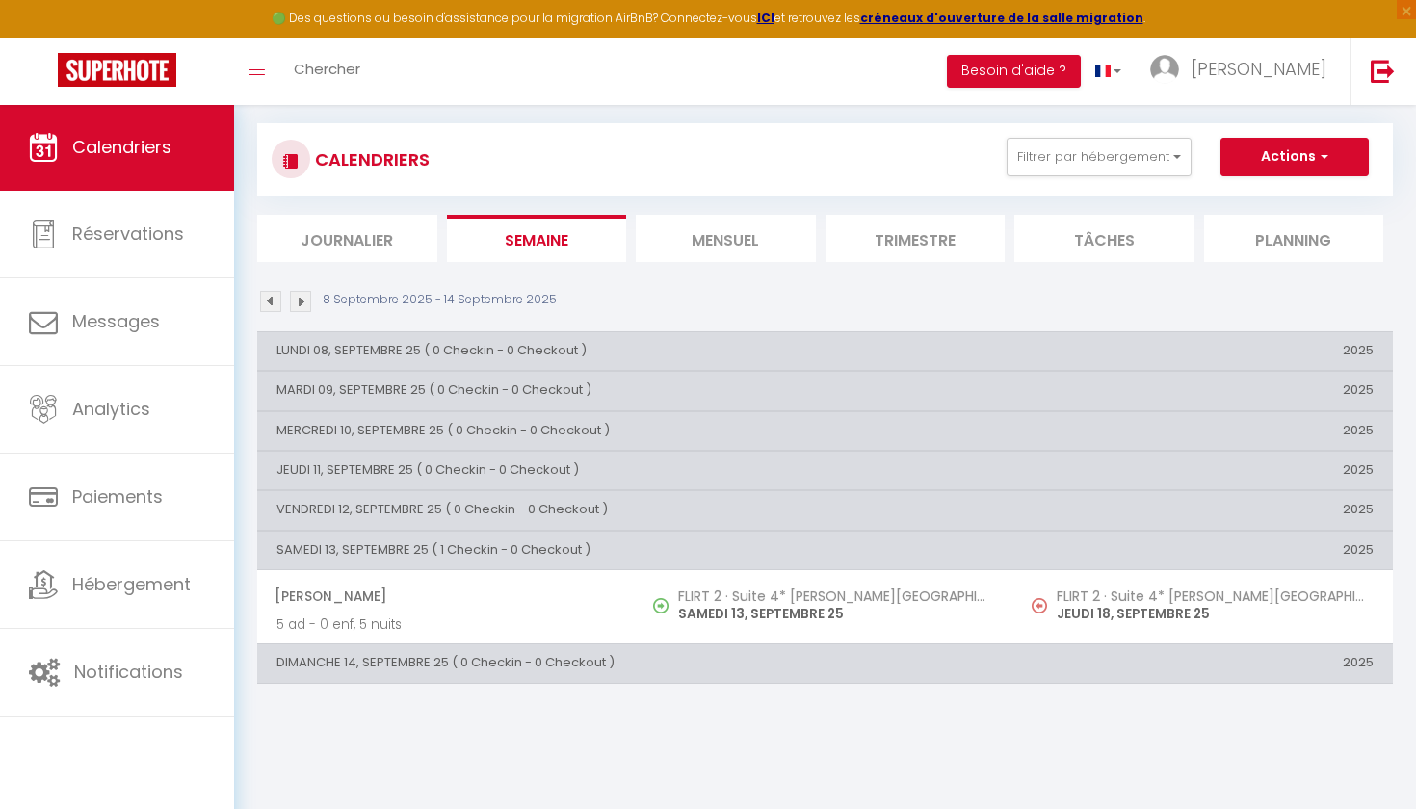
scroll to position [104, 0]
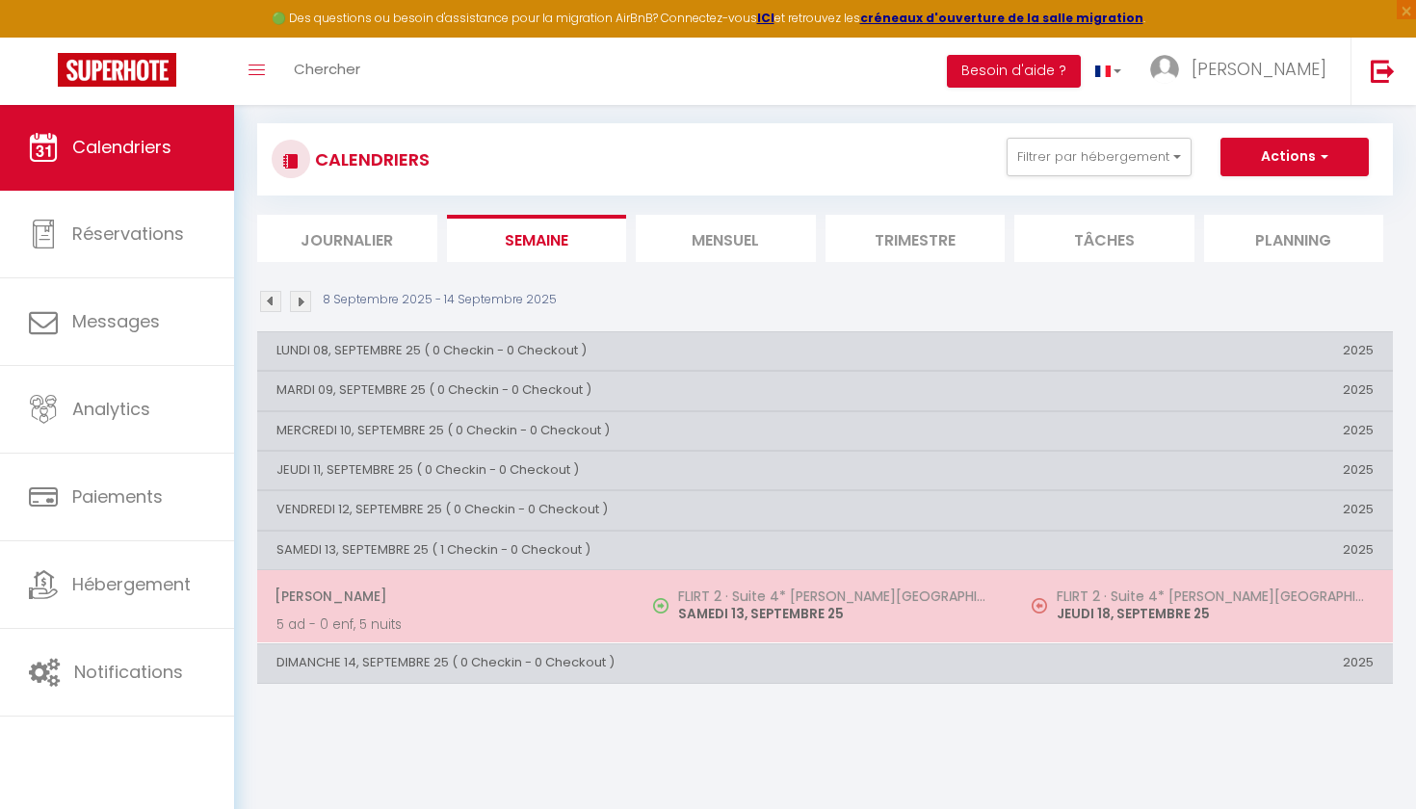
drag, startPoint x: 679, startPoint y: 604, endPoint x: 859, endPoint y: 604, distance: 180.2
click at [859, 604] on p "SAMEDI 13, SEPTEMBRE 25" at bounding box center [836, 614] width 317 height 20
select select "OK"
select select "0"
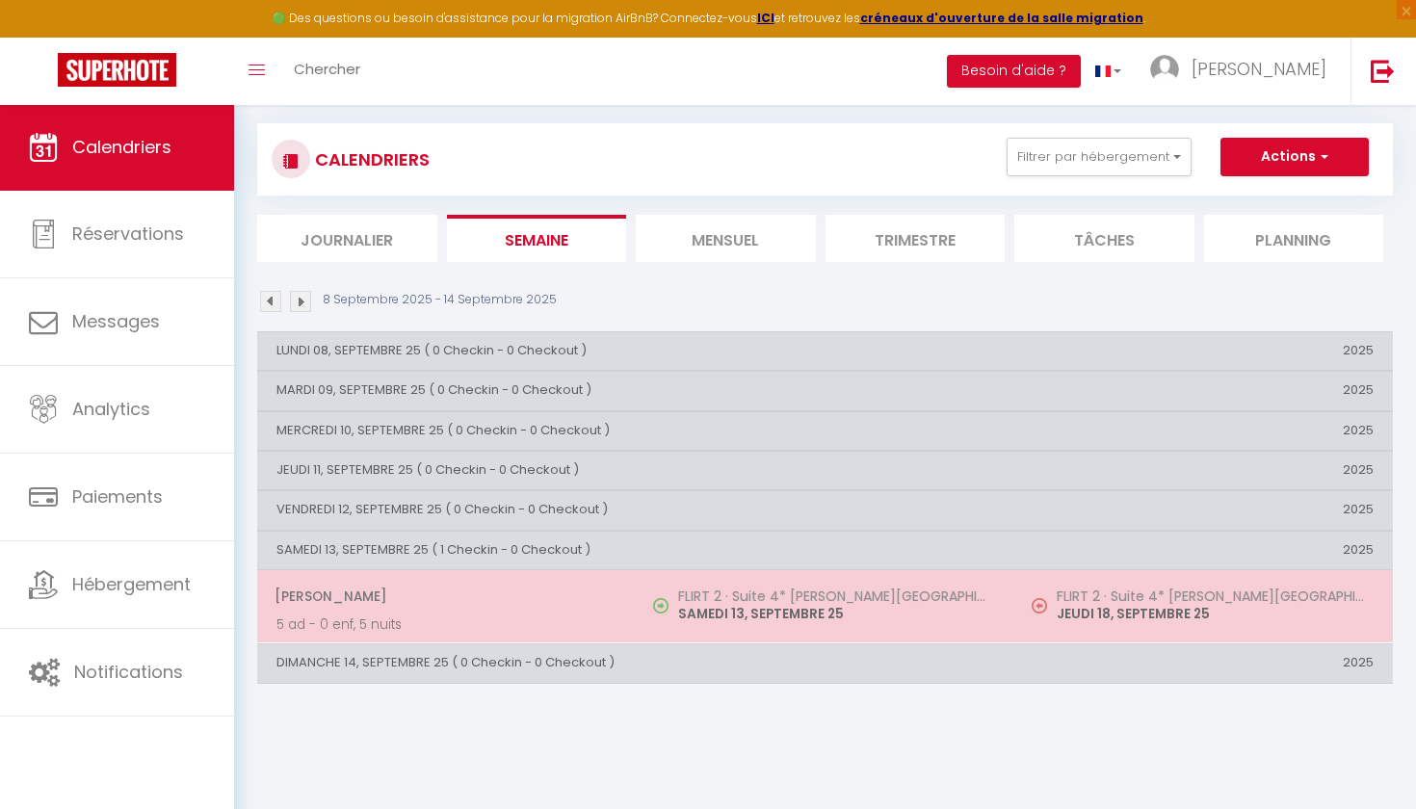
select select "0"
select select "1"
select select
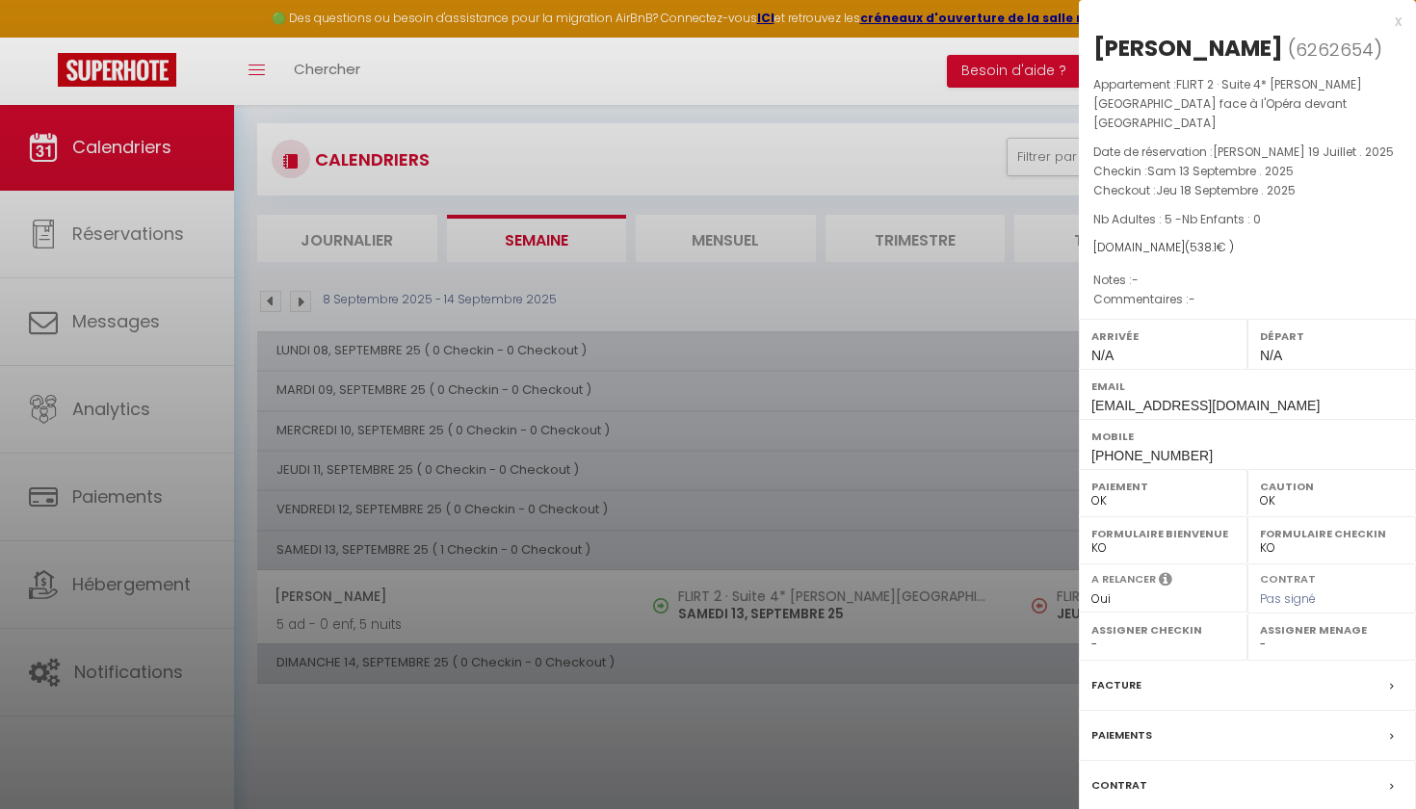
click at [920, 451] on div at bounding box center [708, 404] width 1416 height 809
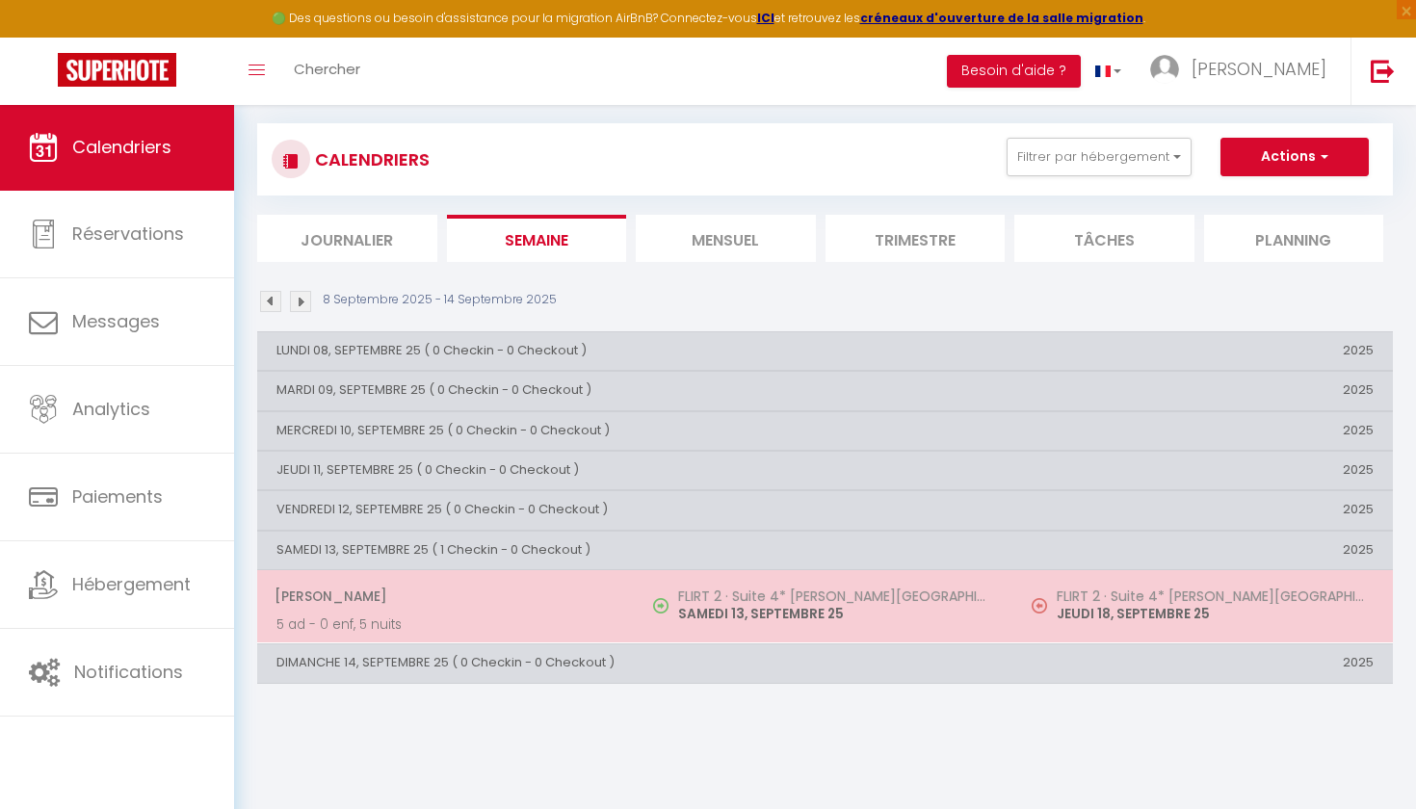
drag, startPoint x: 681, startPoint y: 607, endPoint x: 847, endPoint y: 609, distance: 165.7
click at [847, 609] on p "SAMEDI 13, SEPTEMBRE 25" at bounding box center [836, 614] width 317 height 20
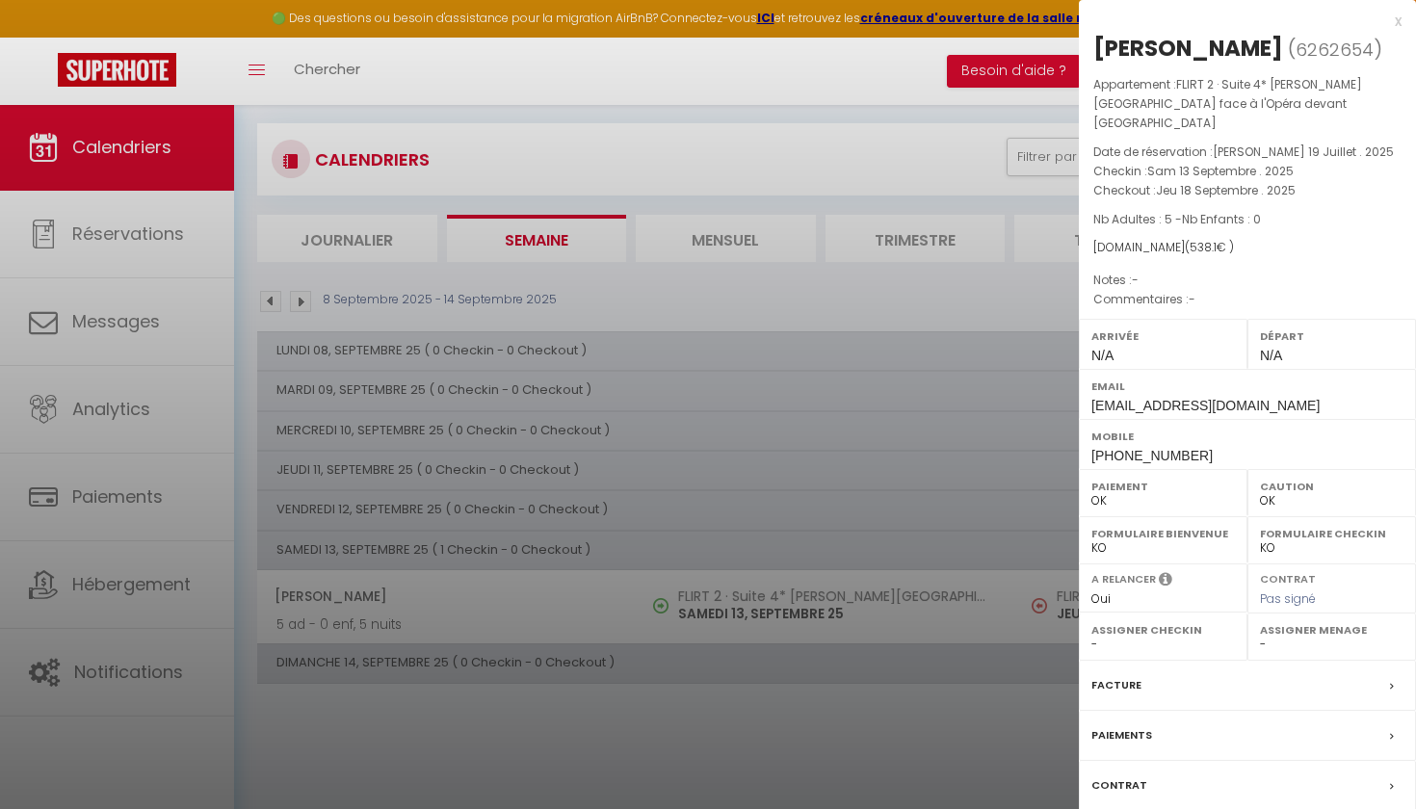
click at [958, 522] on div at bounding box center [708, 404] width 1416 height 809
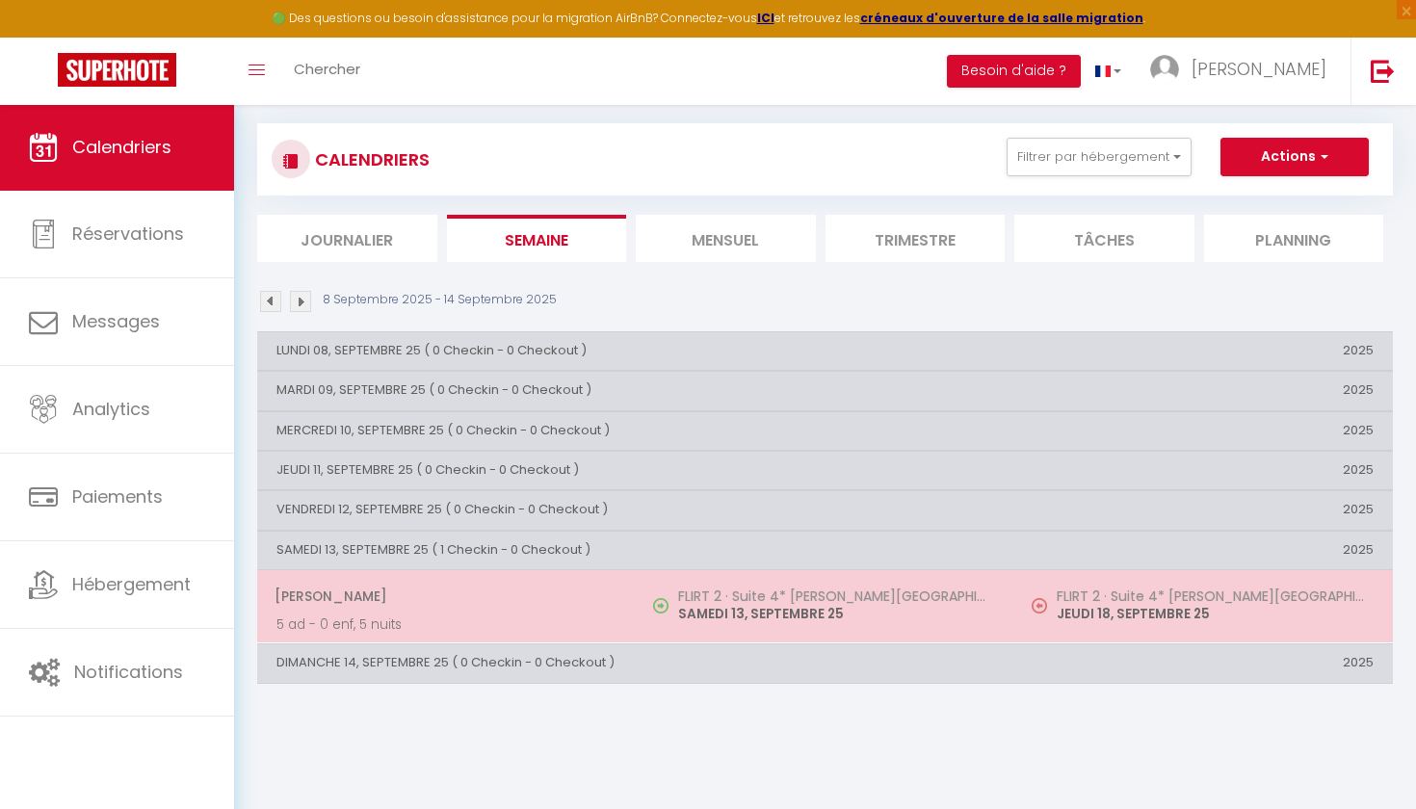
drag, startPoint x: 1059, startPoint y: 608, endPoint x: 1221, endPoint y: 608, distance: 161.9
click at [1221, 608] on p "JEUDI 18, SEPTEMBRE 25" at bounding box center [1215, 614] width 317 height 20
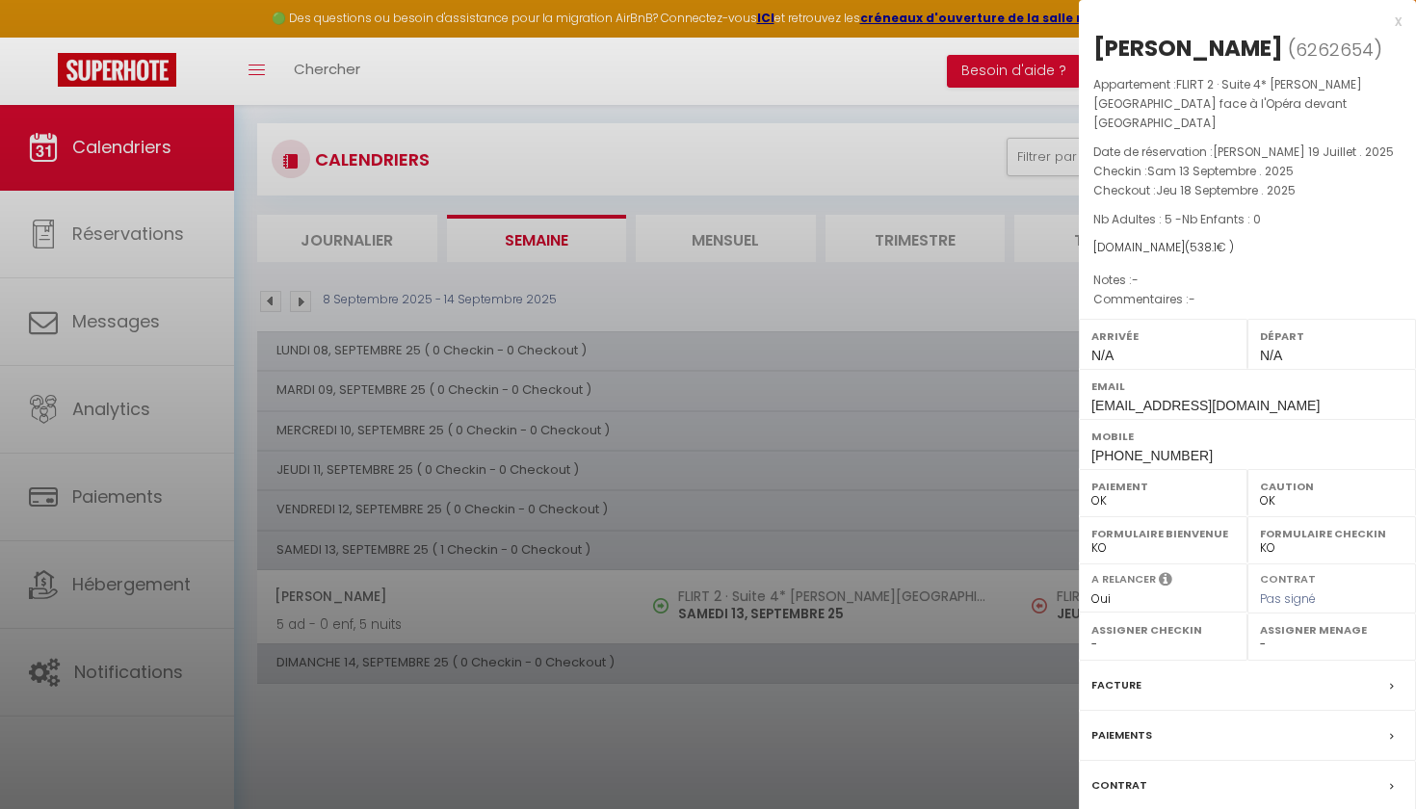
click at [999, 372] on div at bounding box center [708, 404] width 1416 height 809
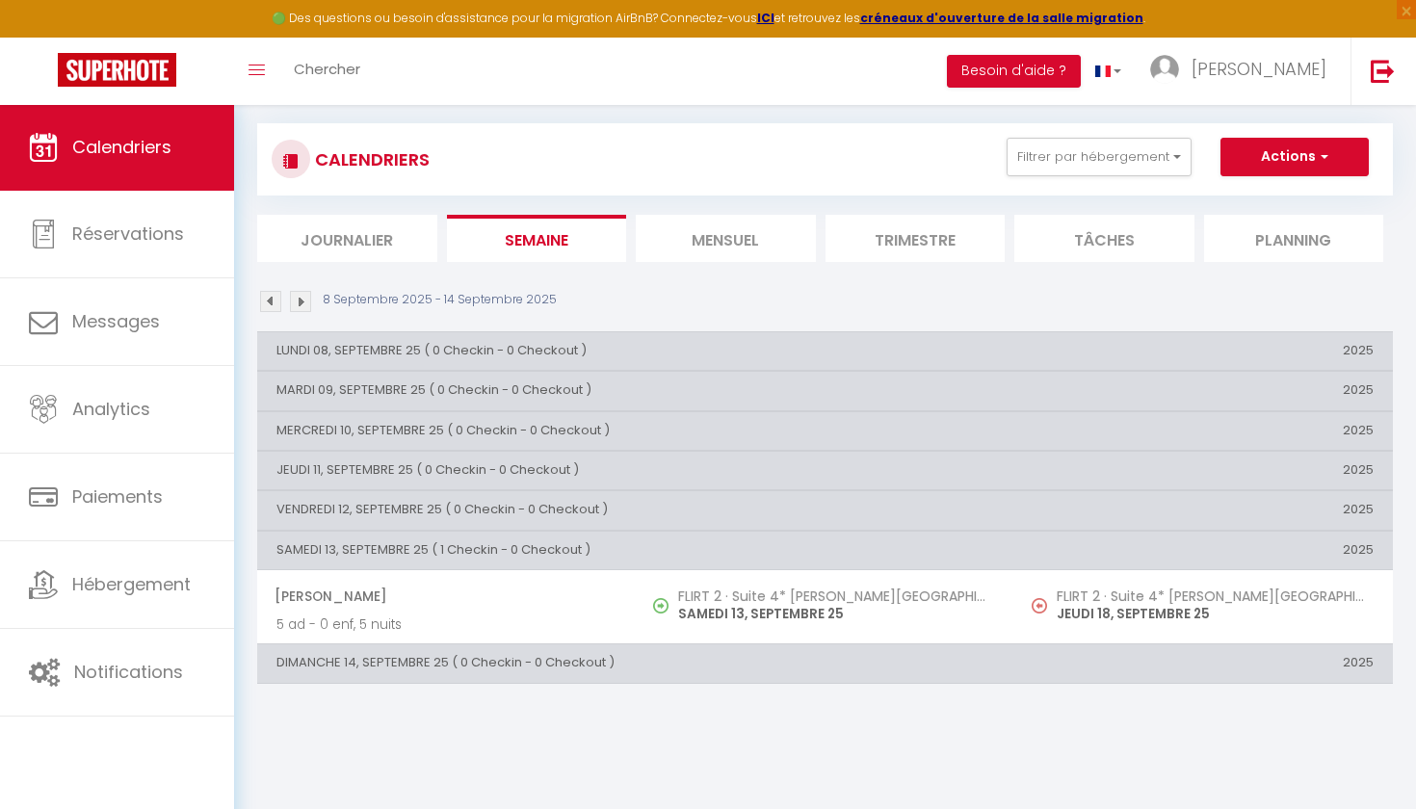
click at [473, 348] on th "LUNDI 08, SEPTEMBRE 25 ( 0 Checkin - 0 Checkout )" at bounding box center [635, 350] width 757 height 39
click at [461, 381] on th "MARDI 09, SEPTEMBRE 25 ( 0 Checkin - 0 Checkout )" at bounding box center [635, 391] width 757 height 39
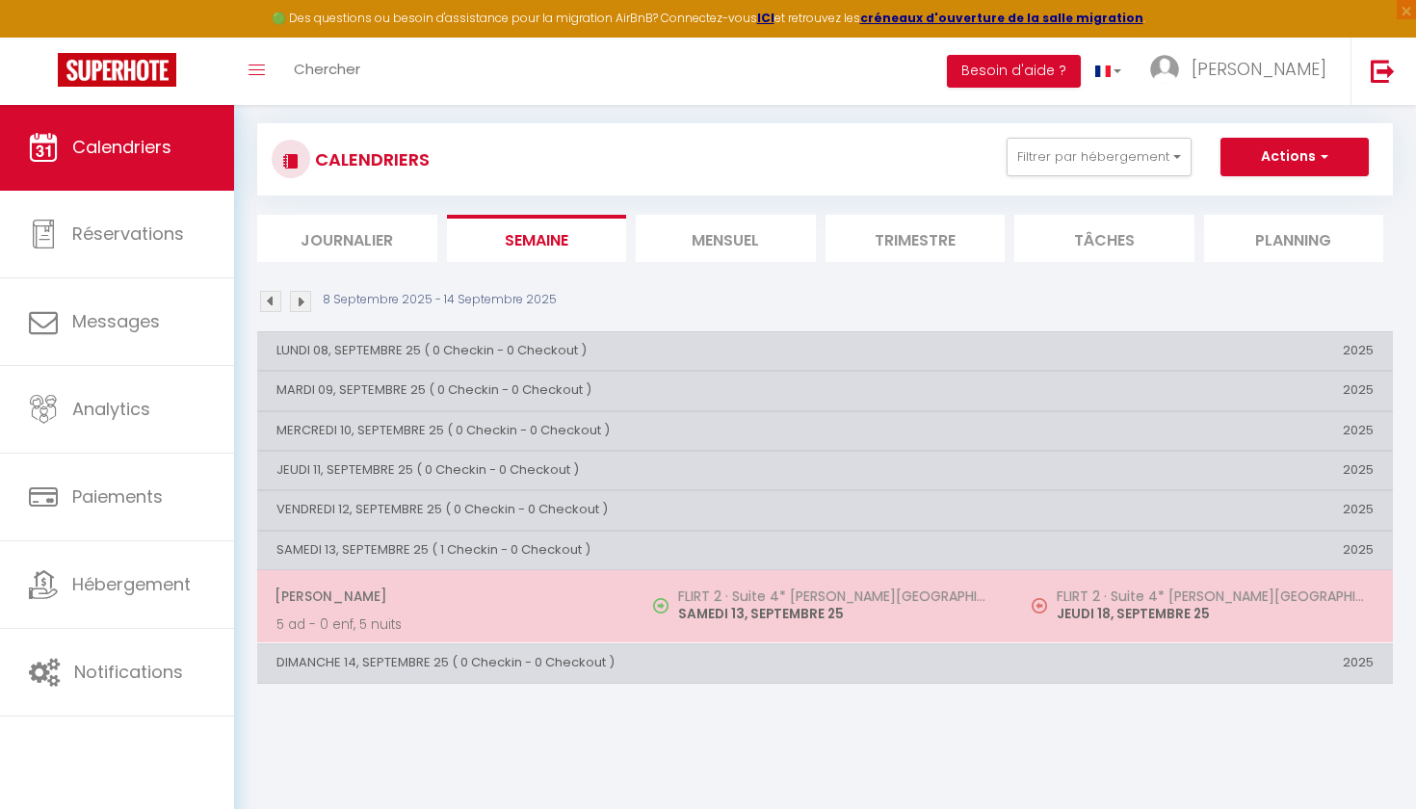
drag, startPoint x: 274, startPoint y: 588, endPoint x: 431, endPoint y: 585, distance: 157.1
click at [431, 585] on td "[PERSON_NAME] 5 ad - 0 enf, 5 nuits" at bounding box center [446, 606] width 379 height 73
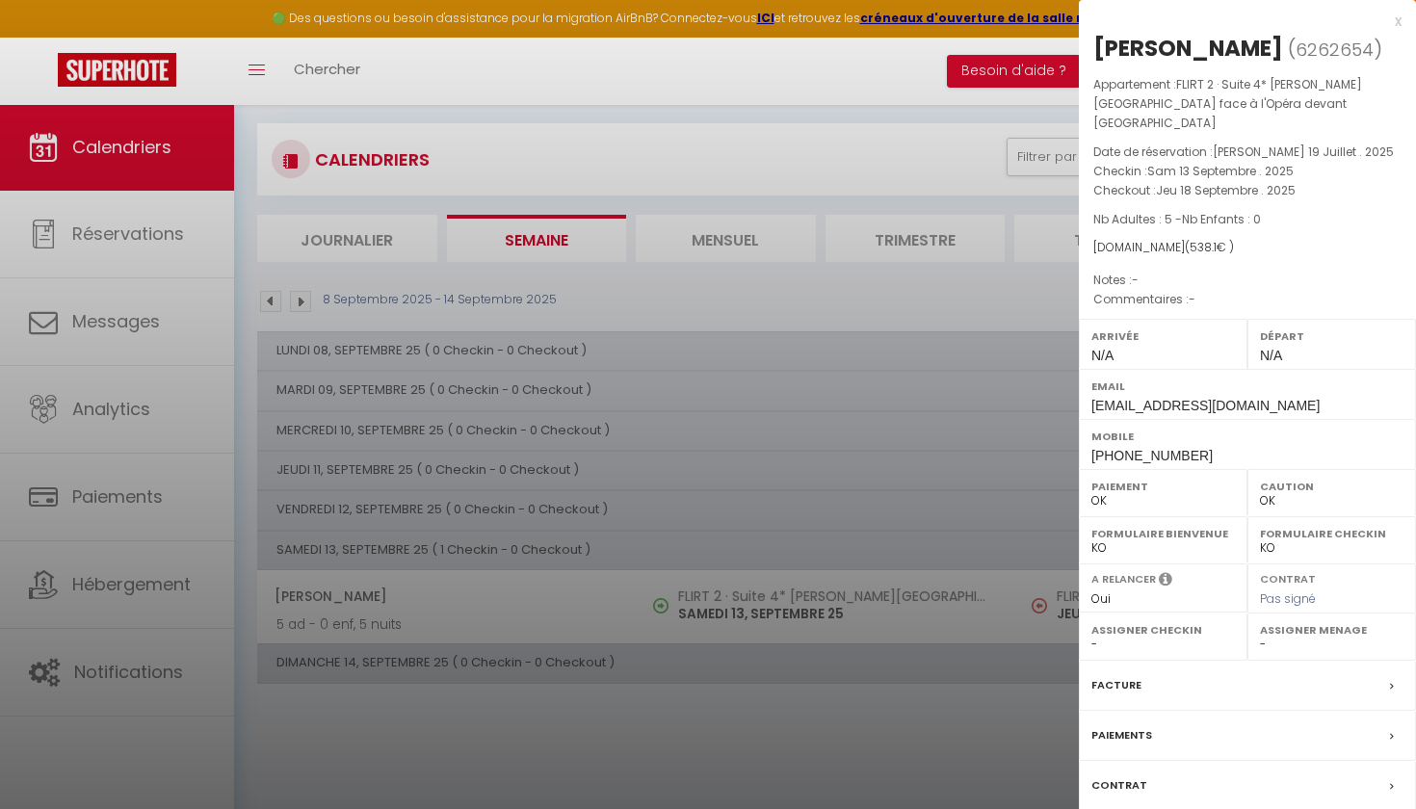
click at [411, 588] on div at bounding box center [708, 404] width 1416 height 809
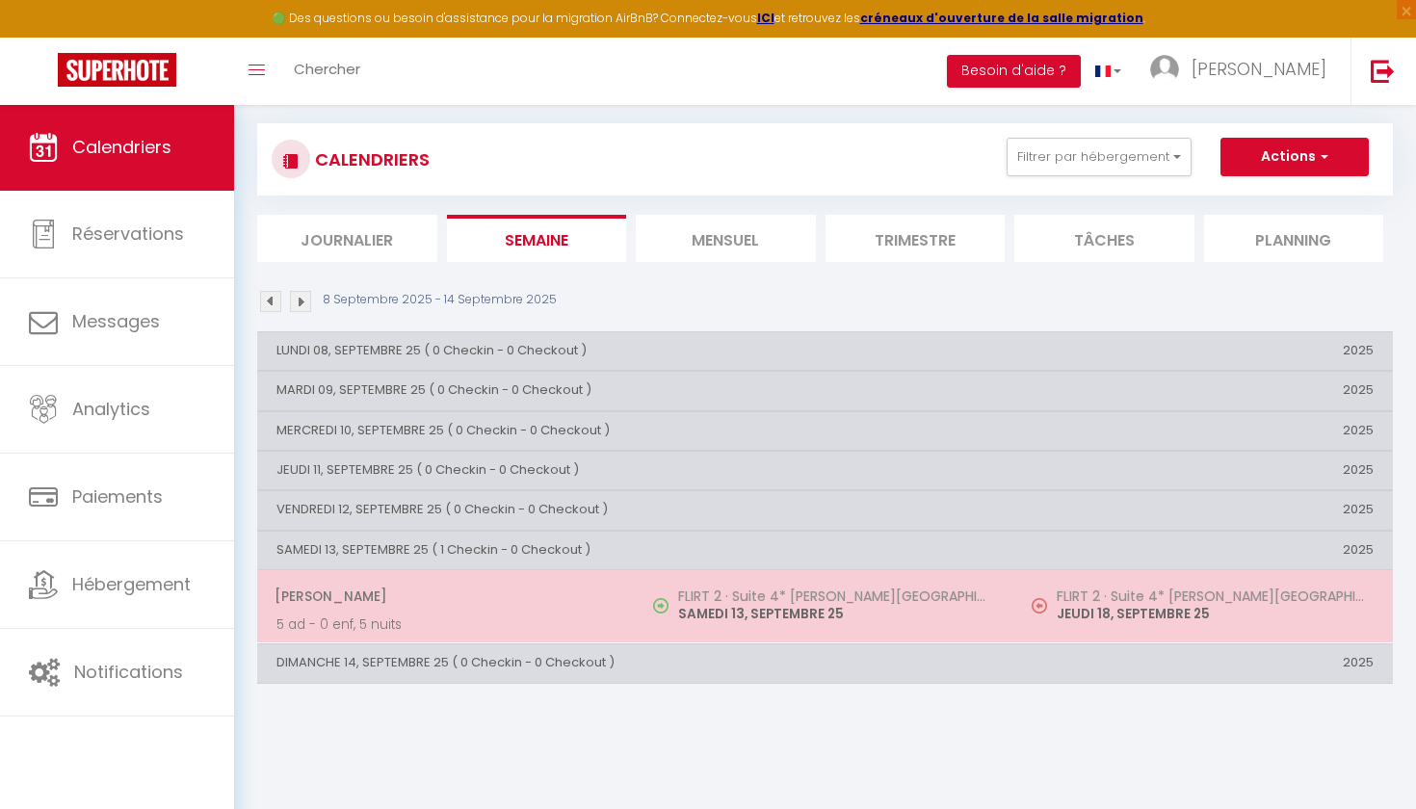
drag, startPoint x: 274, startPoint y: 589, endPoint x: 417, endPoint y: 591, distance: 143.6
click at [417, 591] on td "[PERSON_NAME] 5 ad - 0 enf, 5 nuits" at bounding box center [446, 606] width 379 height 73
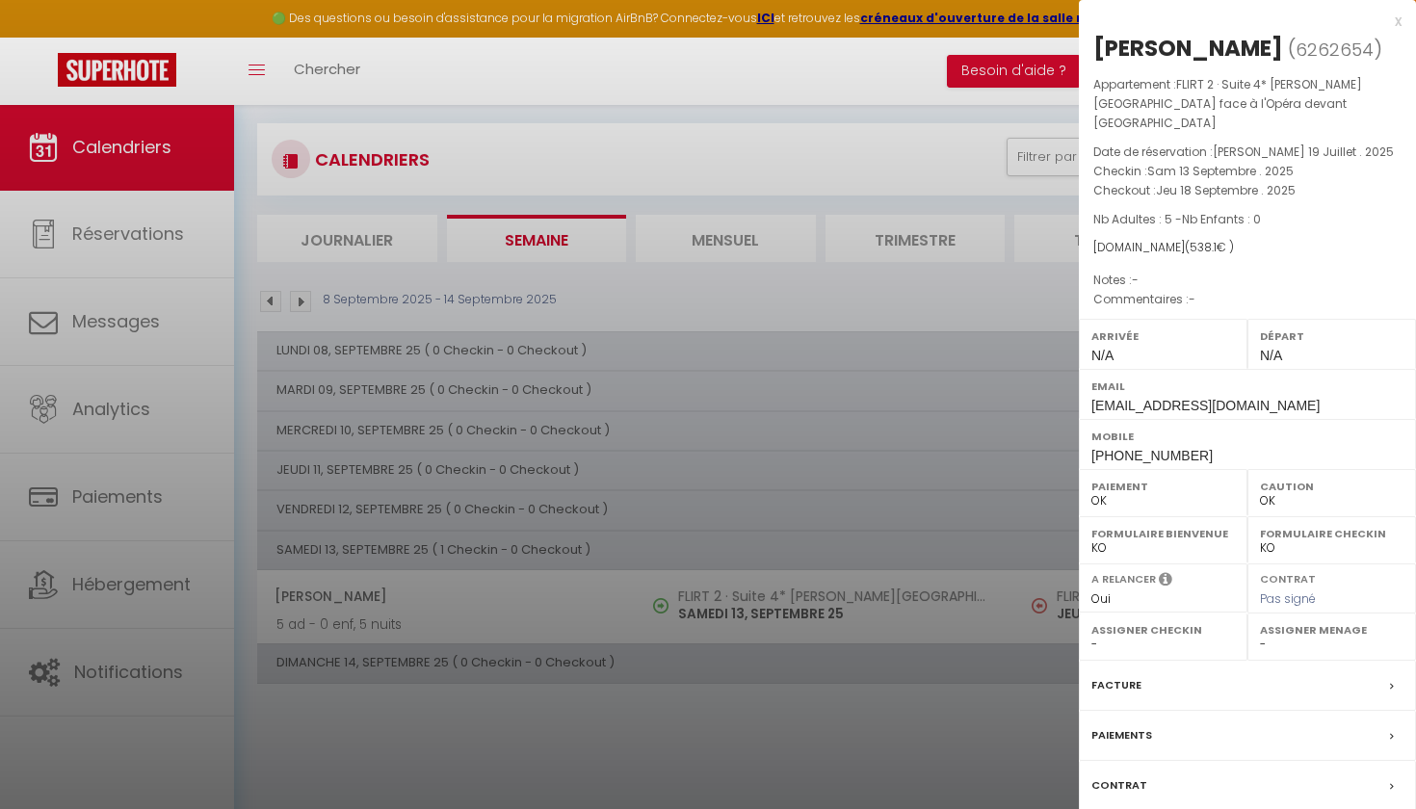
click at [427, 587] on div at bounding box center [708, 404] width 1416 height 809
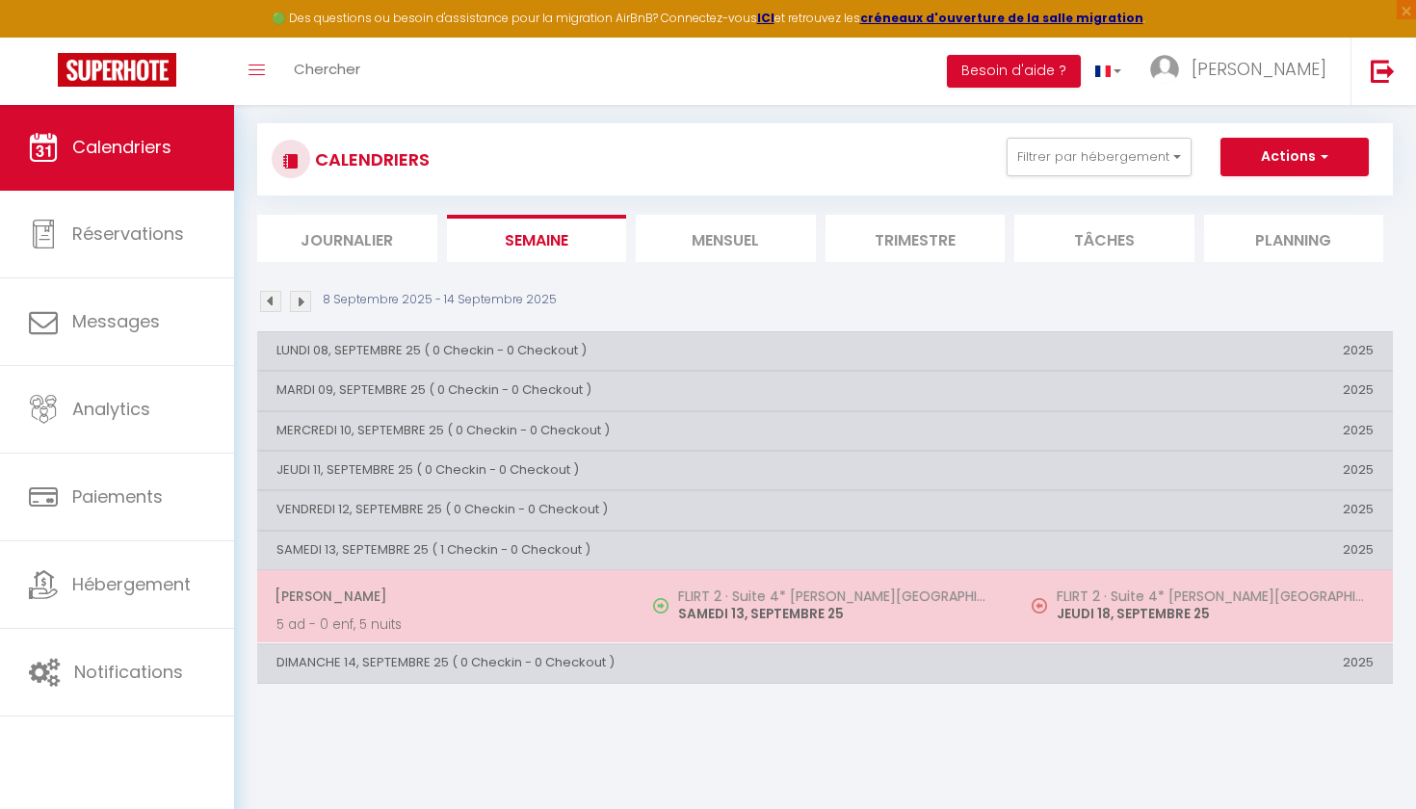
drag, startPoint x: 277, startPoint y: 589, endPoint x: 542, endPoint y: 585, distance: 265.9
click at [542, 585] on span "[PERSON_NAME]" at bounding box center [446, 596] width 342 height 37
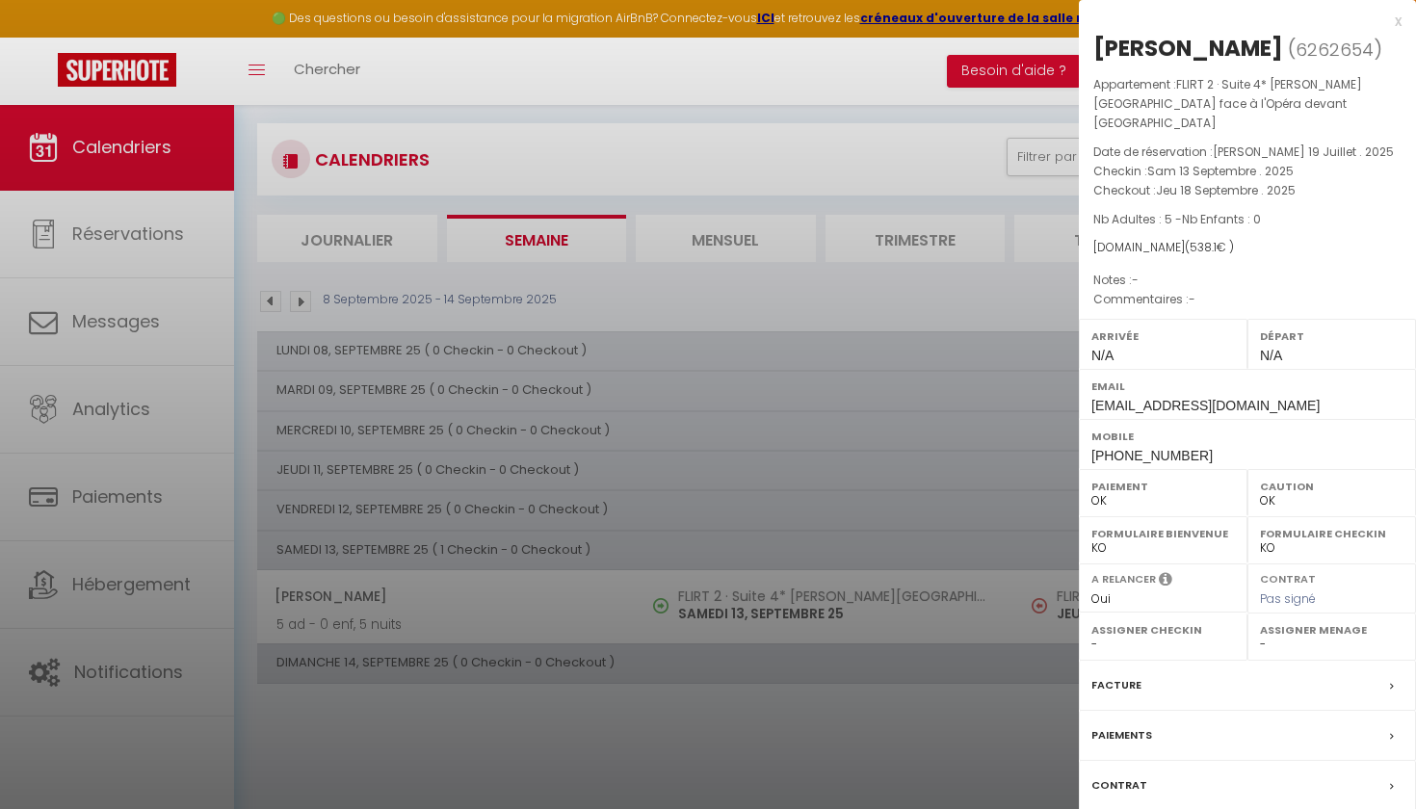
click at [816, 56] on div at bounding box center [708, 404] width 1416 height 809
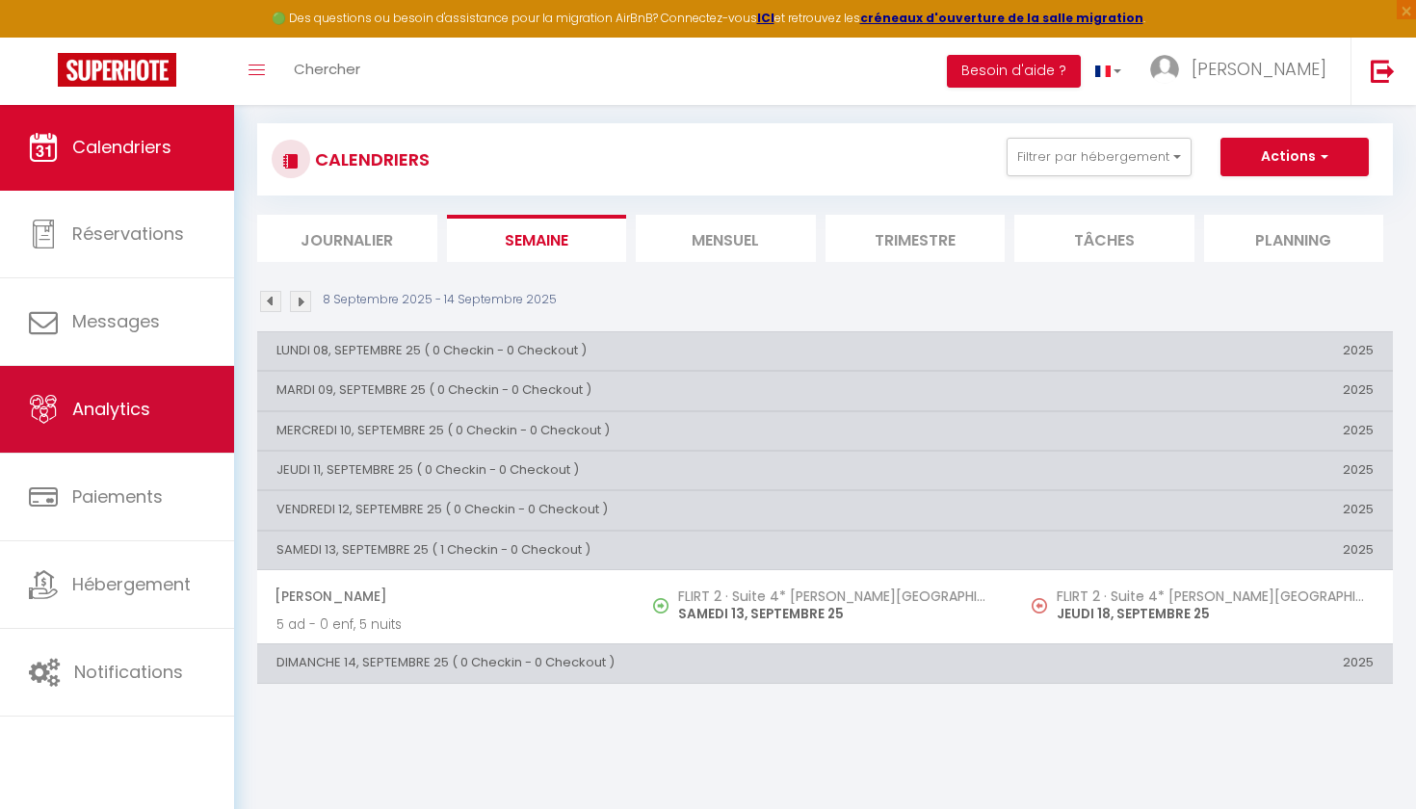
click at [114, 426] on link "Analytics" at bounding box center [117, 409] width 234 height 87
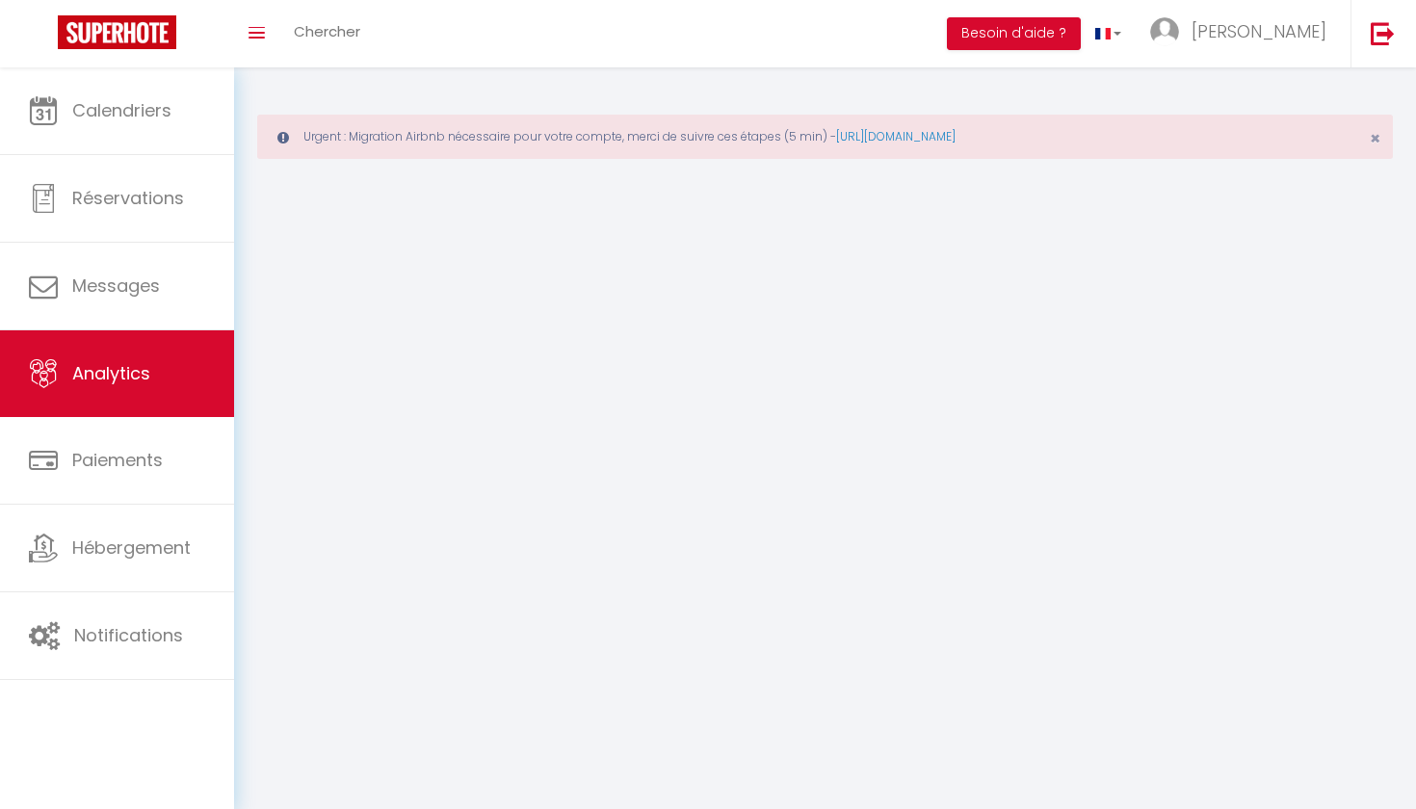
select select "2025"
select select "9"
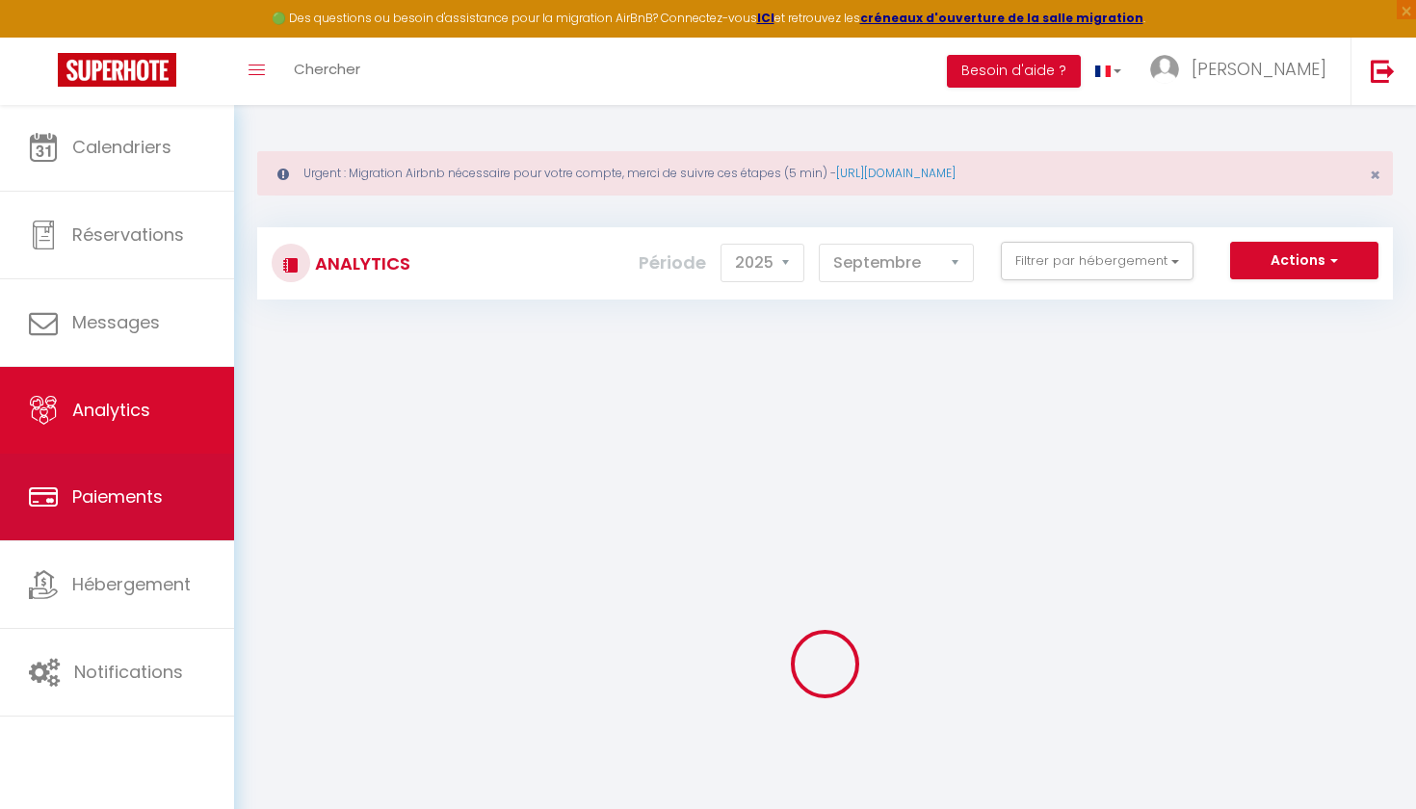
click at [111, 519] on link "Paiements" at bounding box center [117, 497] width 234 height 87
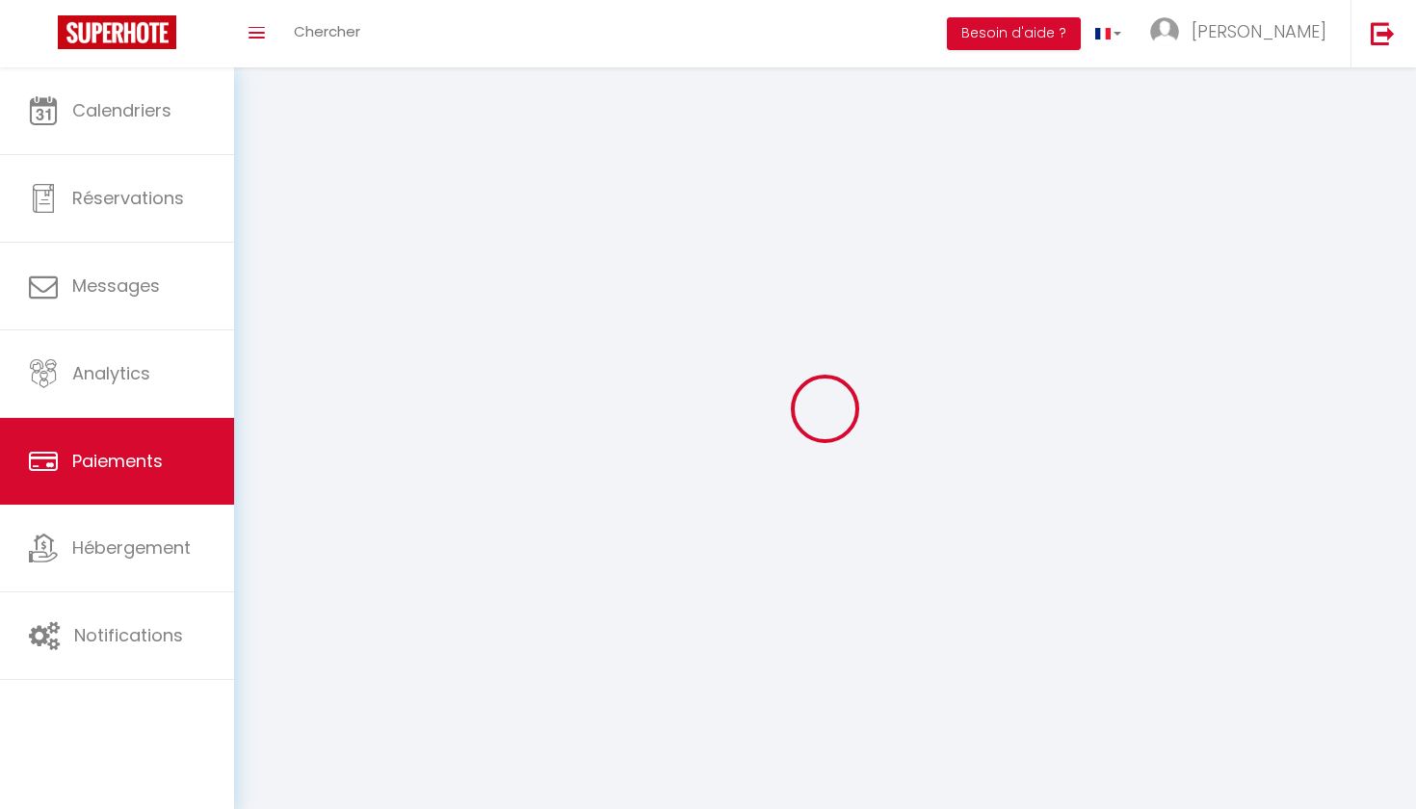
select select "2"
select select "0"
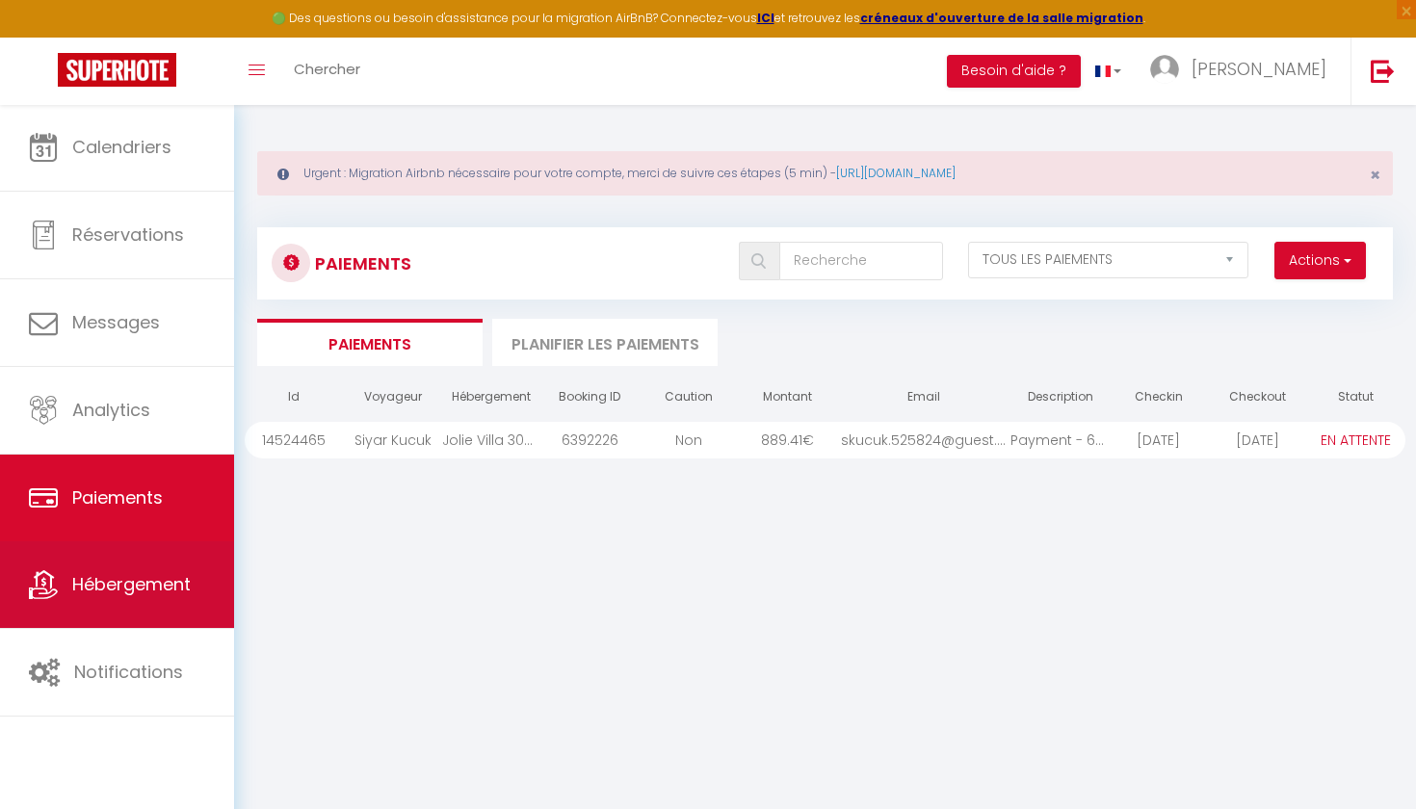
click at [141, 586] on span "Hébergement" at bounding box center [131, 584] width 119 height 24
